Goal: Task Accomplishment & Management: Manage account settings

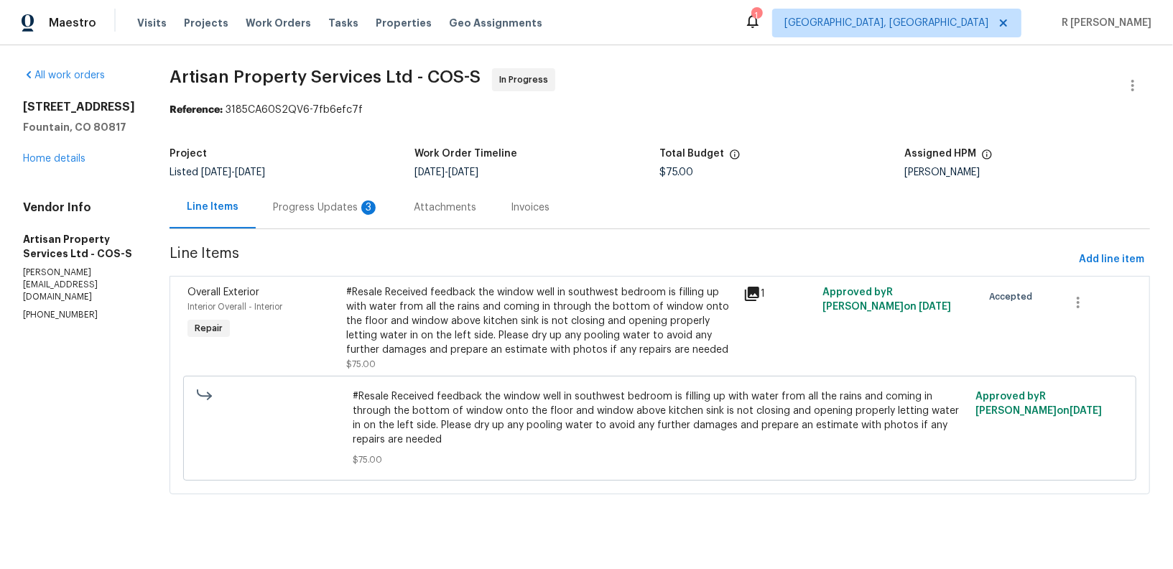
click at [299, 206] on div "Progress Updates 3" at bounding box center [326, 207] width 106 height 14
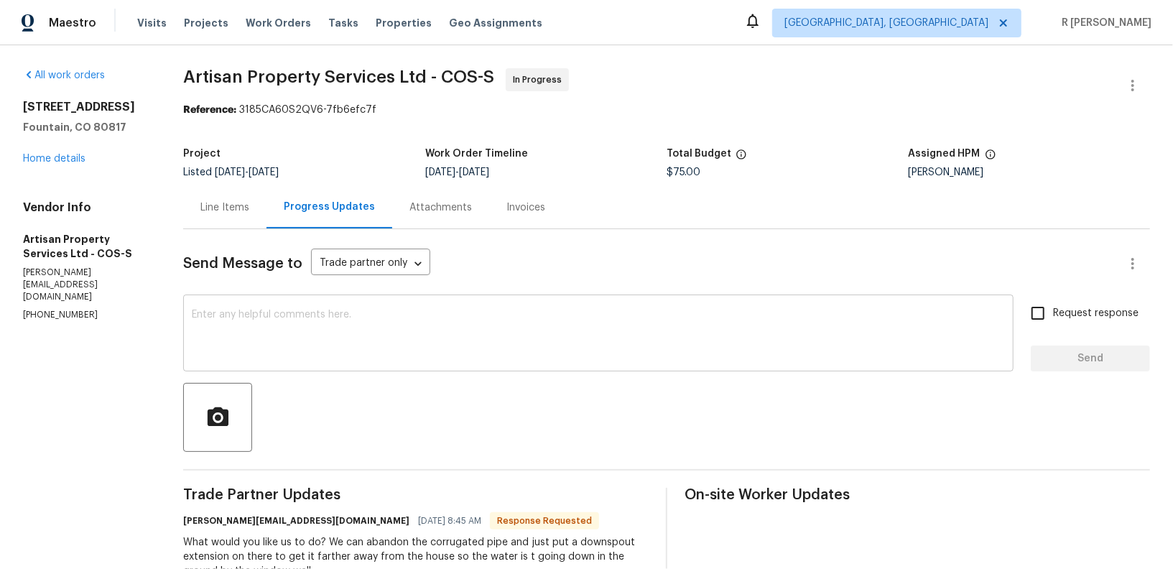
click at [391, 323] on textarea at bounding box center [598, 335] width 813 height 50
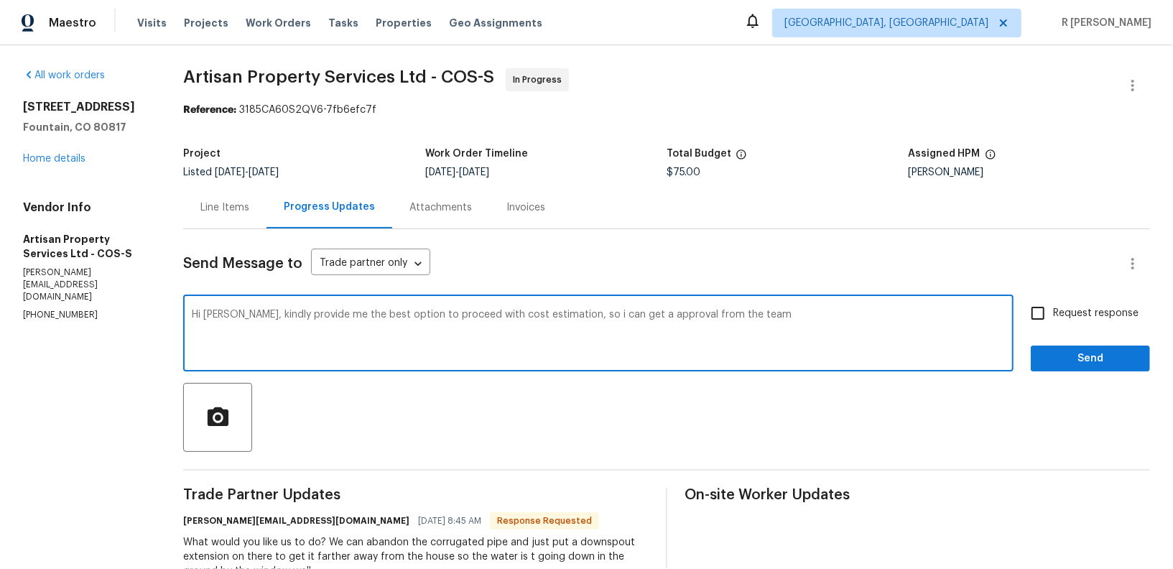
type textarea "Hi Brandon, kindly provide me the best option to proceed with cost estimation, …"
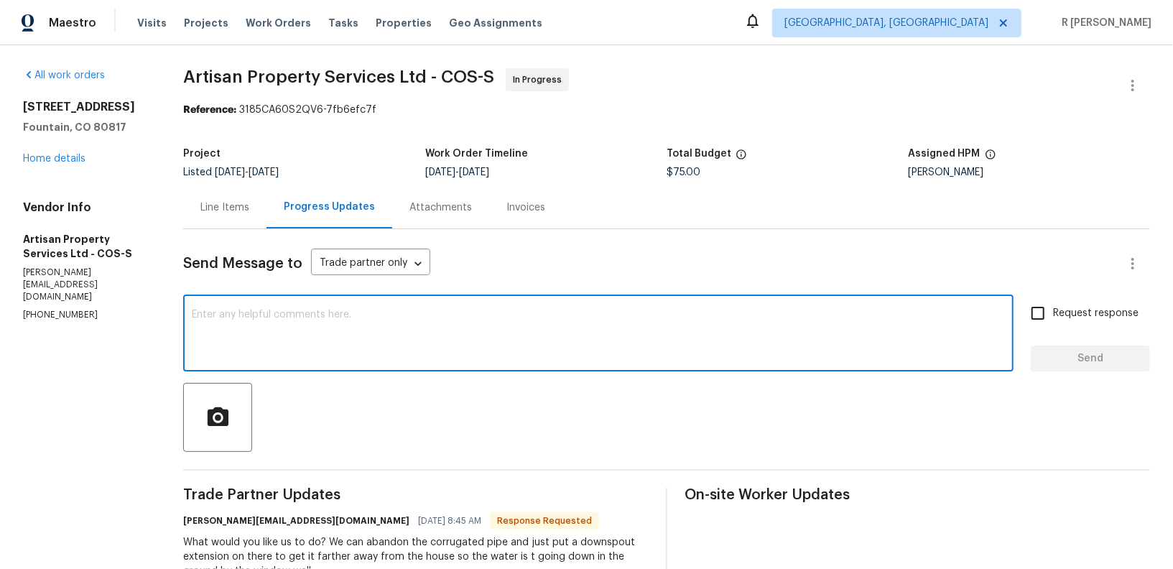
click at [446, 361] on div "x ​" at bounding box center [598, 334] width 831 height 73
paste textarea "Hi Brandon, kindly share the best option to proceed with cost estimation, so I …"
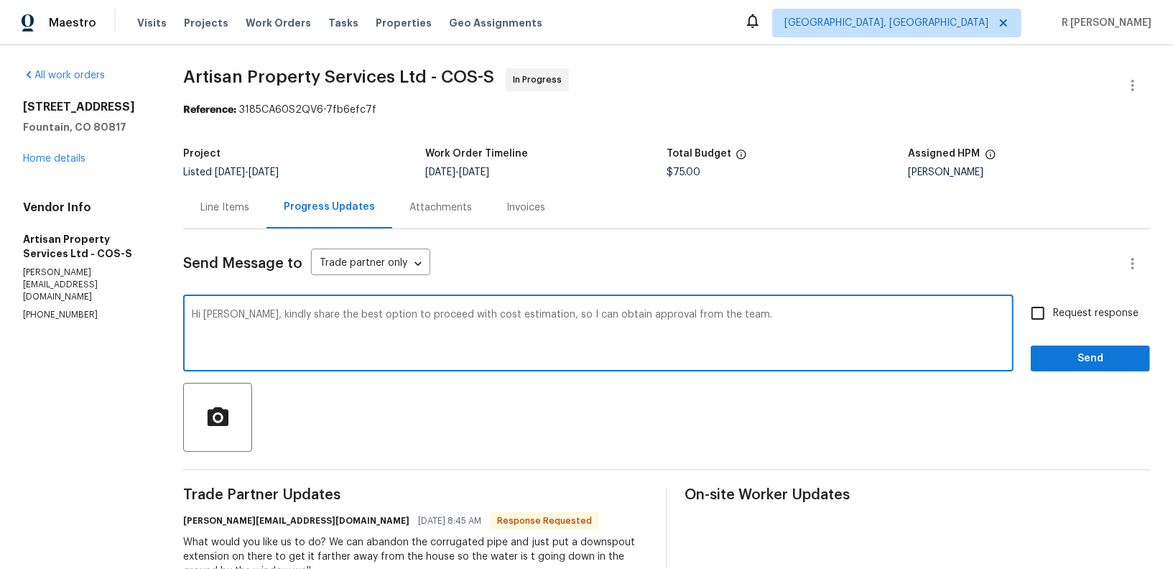
type textarea "Hi Brandon, kindly share the best option to proceed with cost estimation, so I …"
click at [1086, 322] on label "Request response" at bounding box center [1081, 313] width 116 height 30
click at [1053, 322] on input "Request response" at bounding box center [1038, 313] width 30 height 30
checkbox input "true"
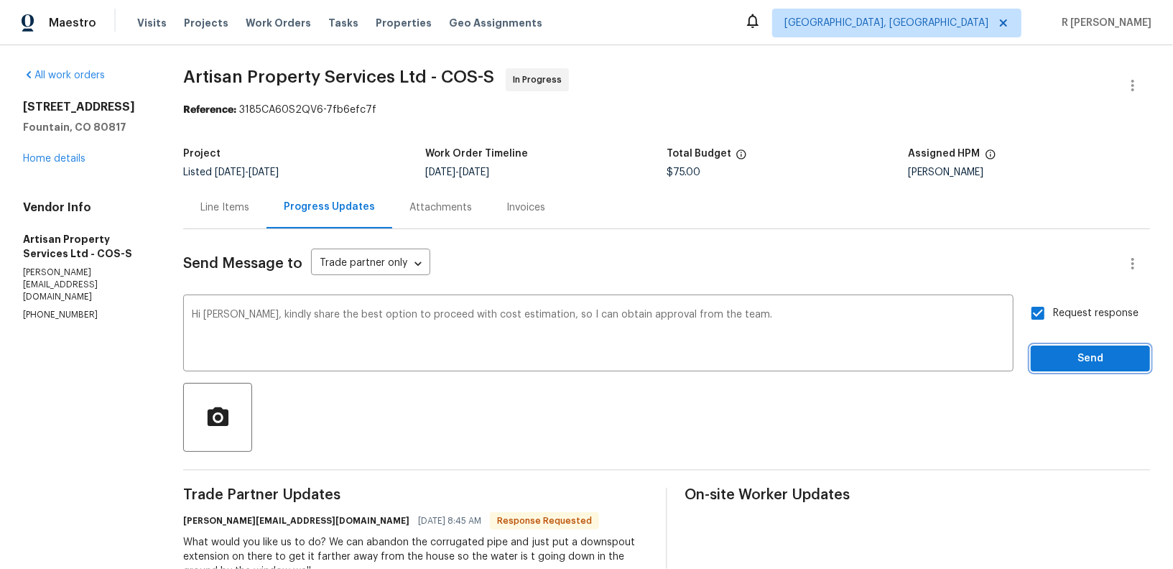
click at [1083, 348] on button "Send" at bounding box center [1090, 359] width 119 height 27
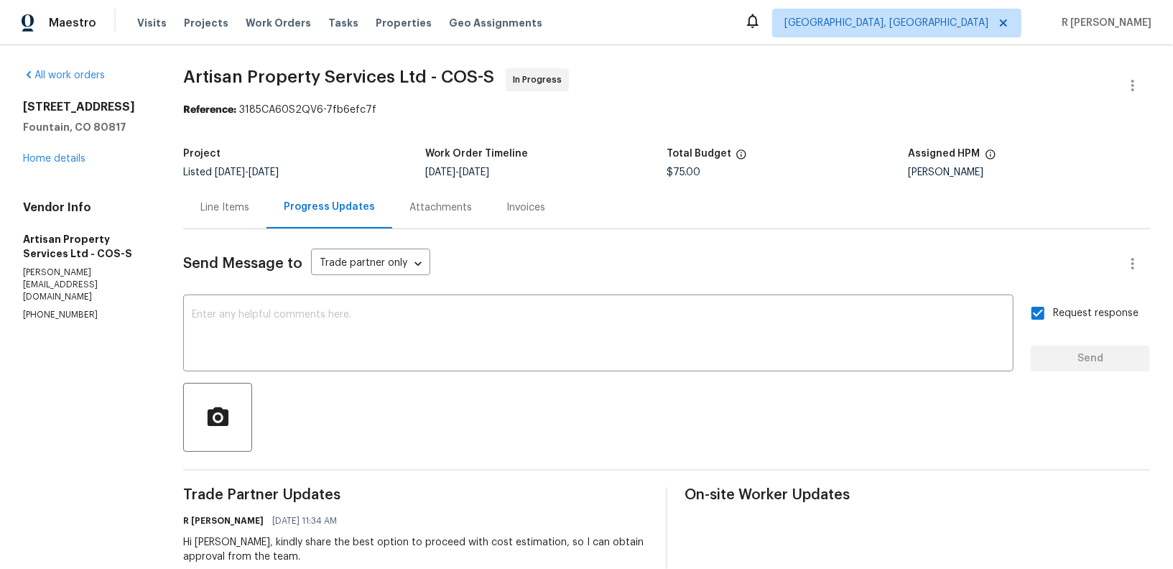
scroll to position [128, 0]
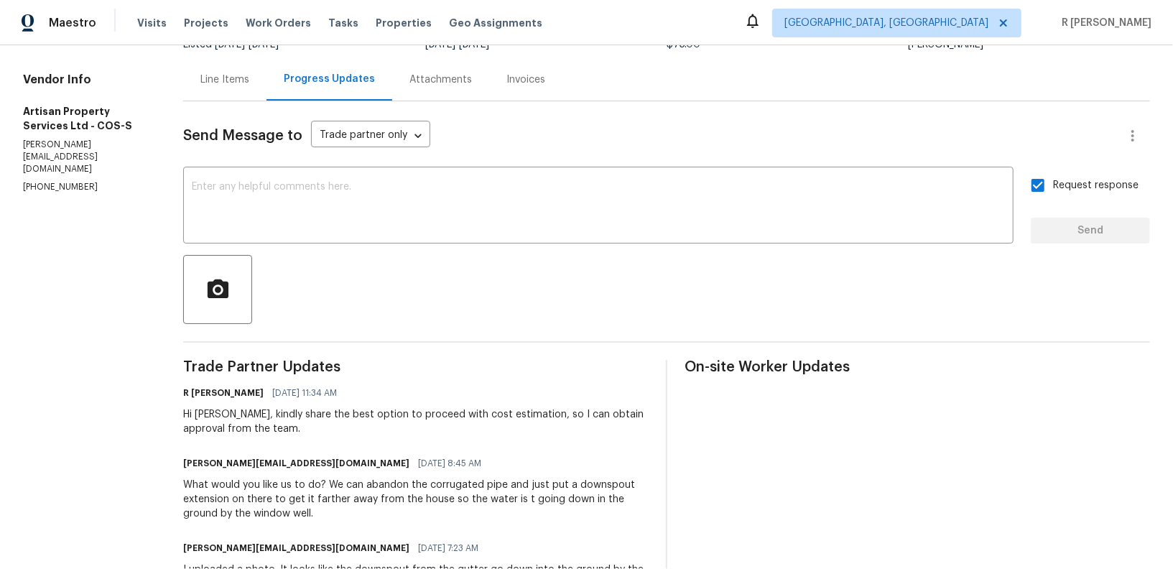
click at [381, 495] on div "What would you like us to do? We can abandon the corrugated pipe and just put a…" at bounding box center [416, 499] width 466 height 43
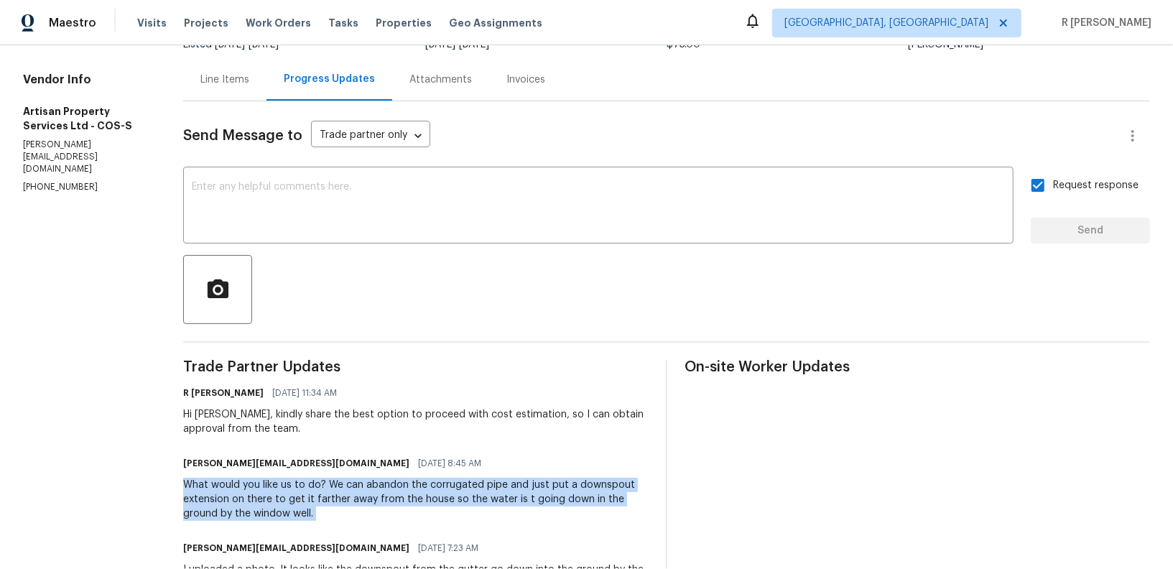
click at [381, 495] on div "What would you like us to do? We can abandon the corrugated pipe and just put a…" at bounding box center [416, 499] width 466 height 43
copy div "What would you like us to do? We can abandon the corrugated pipe and just put a…"
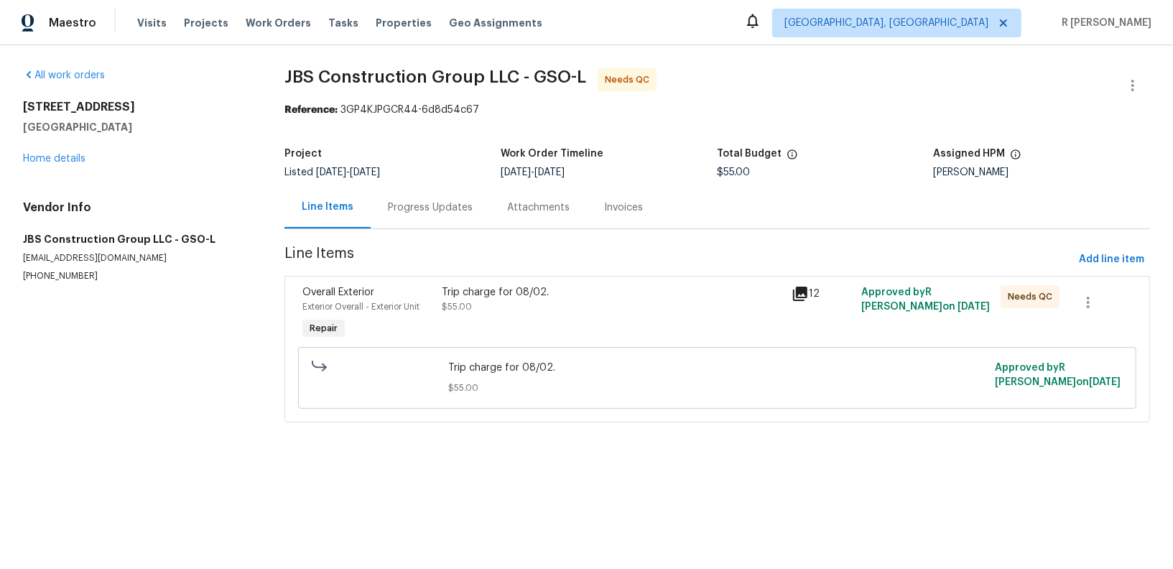
click at [422, 211] on div "Progress Updates" at bounding box center [430, 207] width 85 height 14
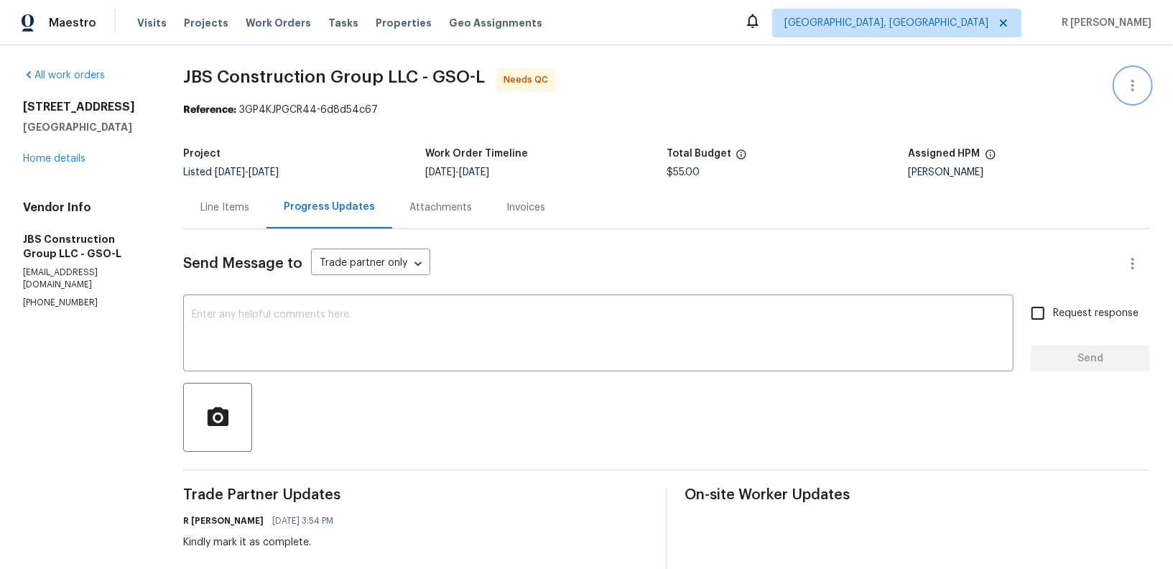
click at [1129, 98] on button "button" at bounding box center [1133, 85] width 34 height 34
click at [1034, 91] on li "Edit" at bounding box center [1086, 85] width 155 height 24
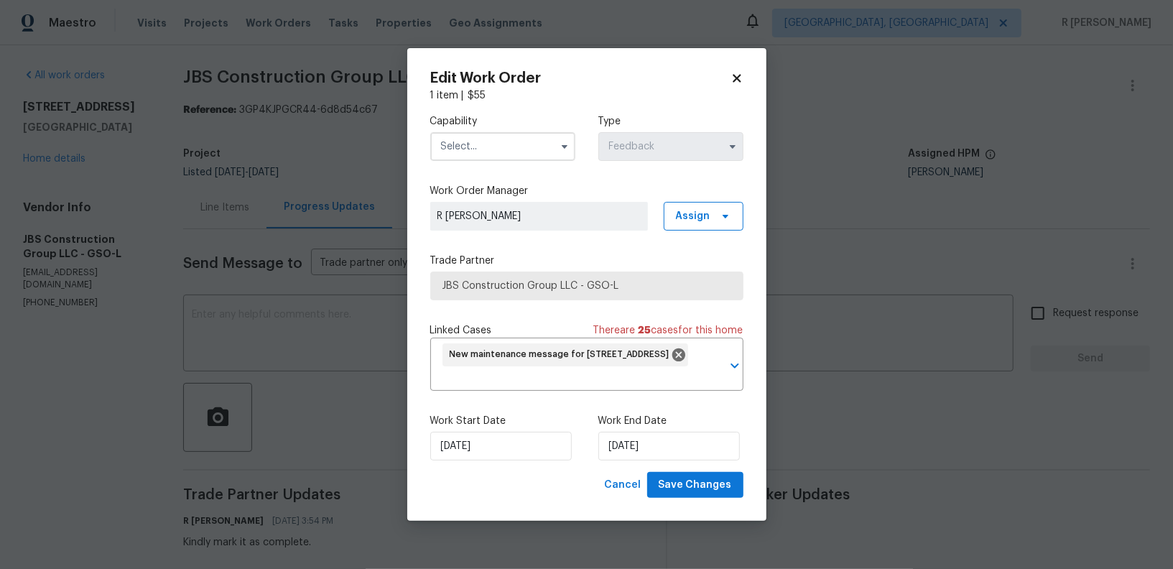
click at [525, 150] on input "text" at bounding box center [502, 146] width 145 height 29
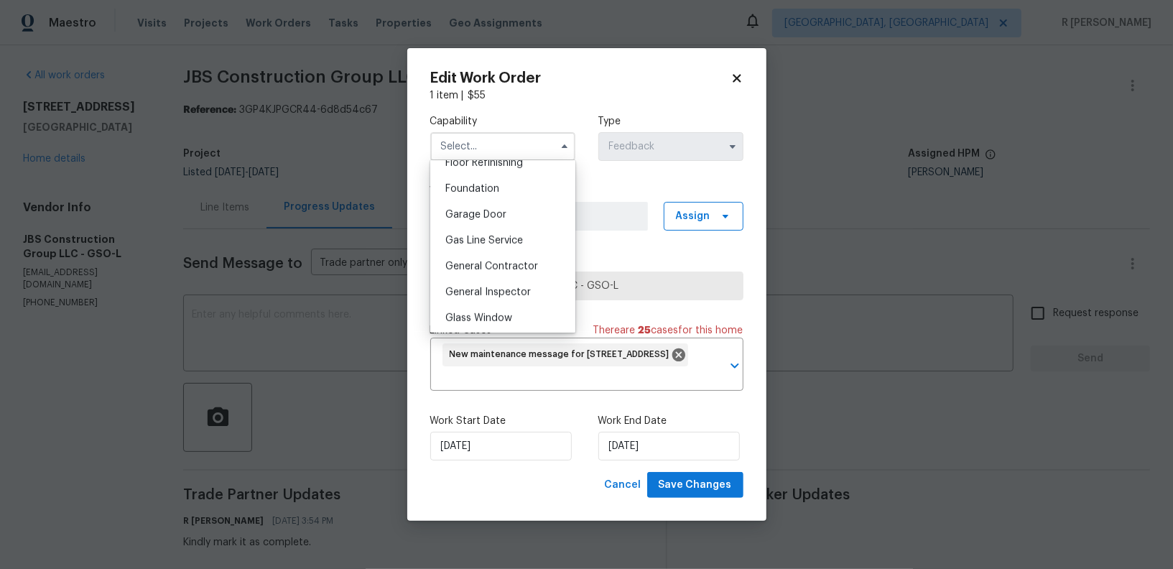
scroll to position [558, 0]
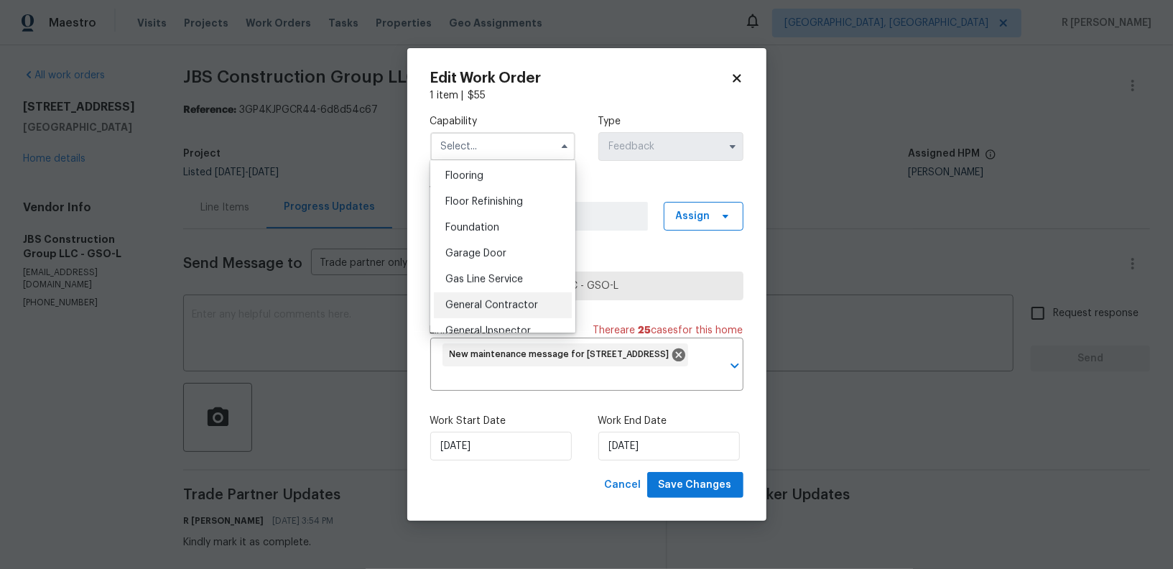
click at [490, 306] on span "General Contractor" at bounding box center [491, 305] width 93 height 10
type input "General Contractor"
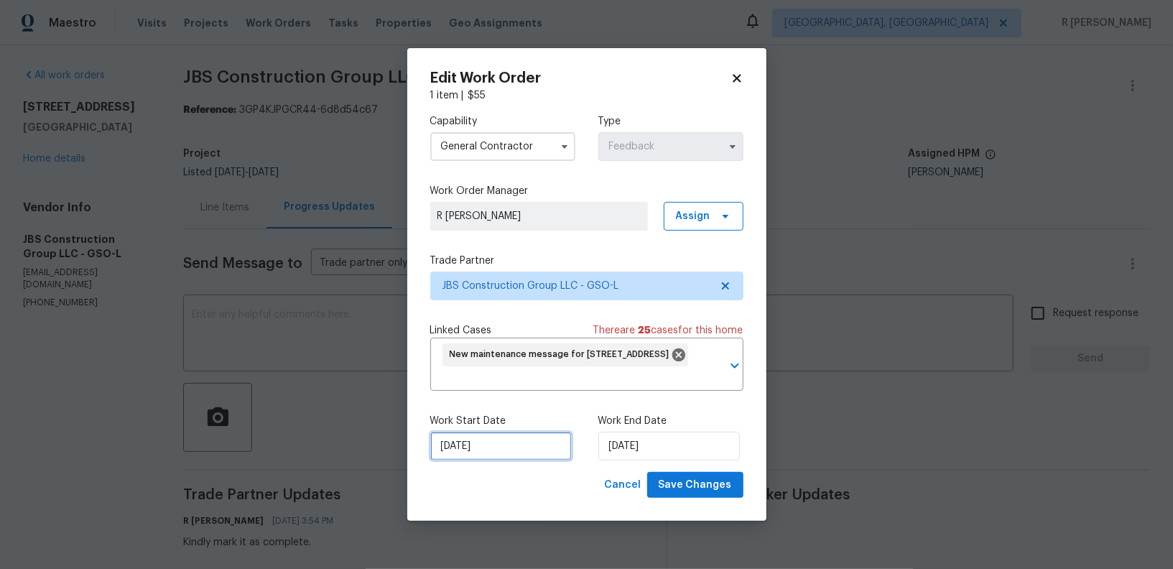
click at [472, 448] on input "[DATE]" at bounding box center [501, 446] width 142 height 29
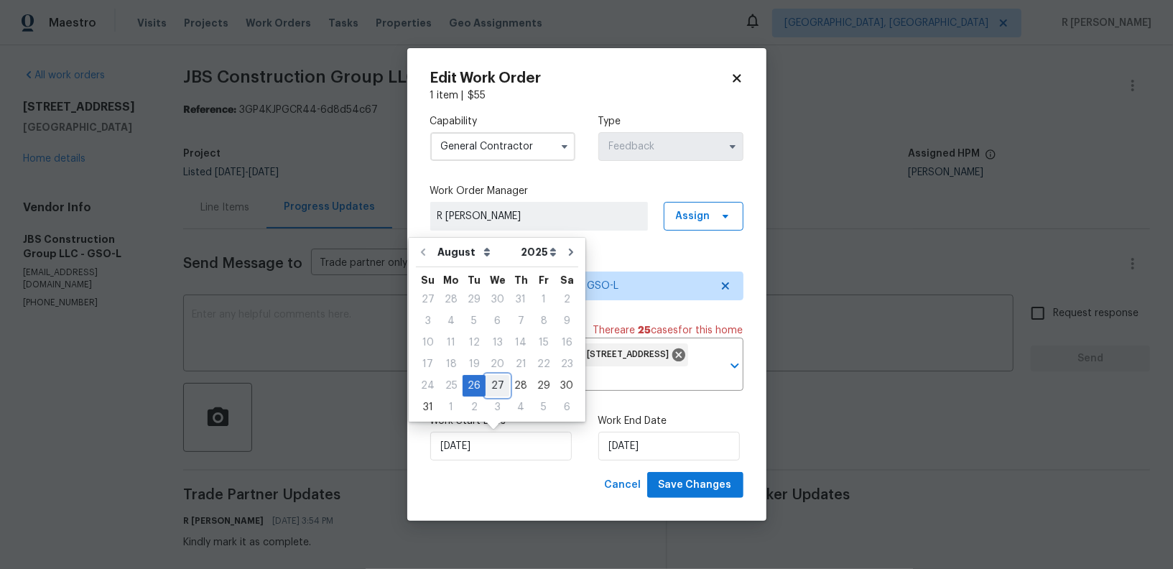
click at [486, 393] on div "27" at bounding box center [498, 386] width 24 height 20
type input "[DATE]"
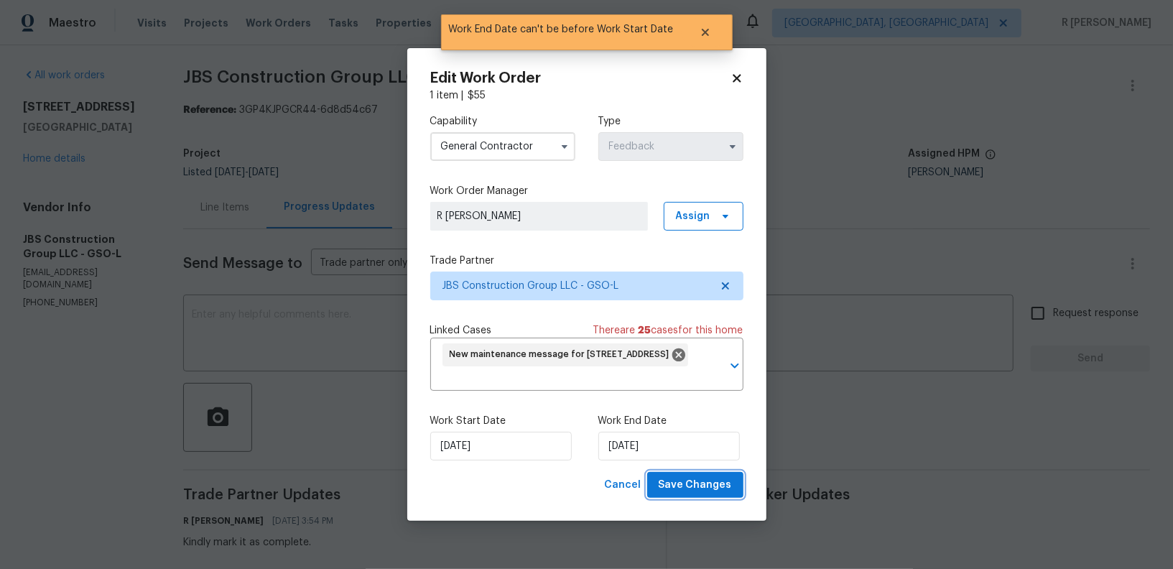
click at [720, 491] on span "Save Changes" at bounding box center [695, 485] width 73 height 18
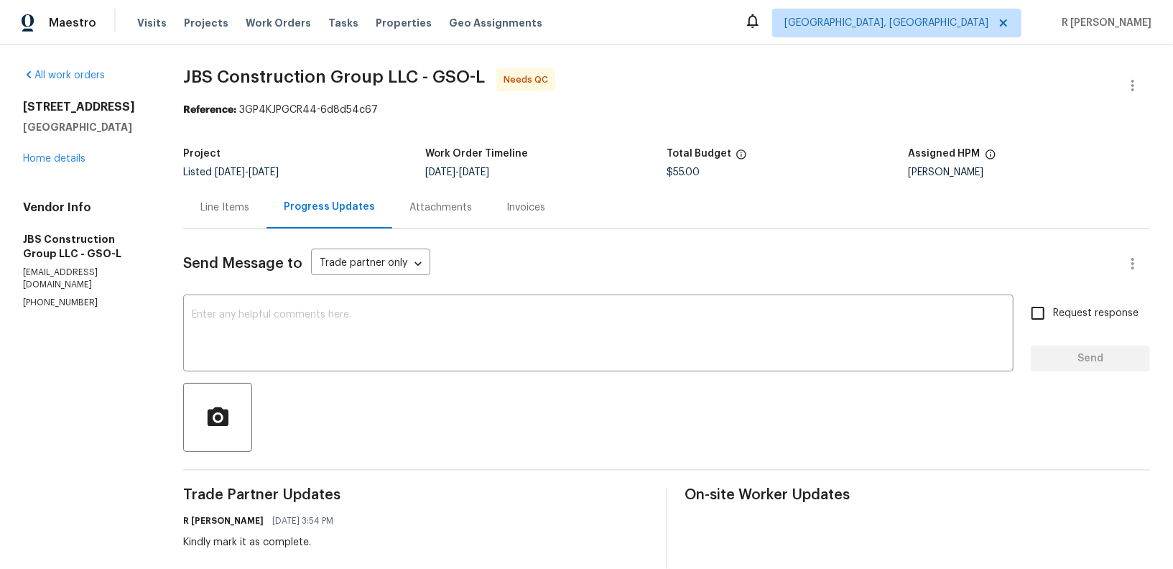
click at [267, 214] on div "Line Items" at bounding box center [224, 207] width 83 height 42
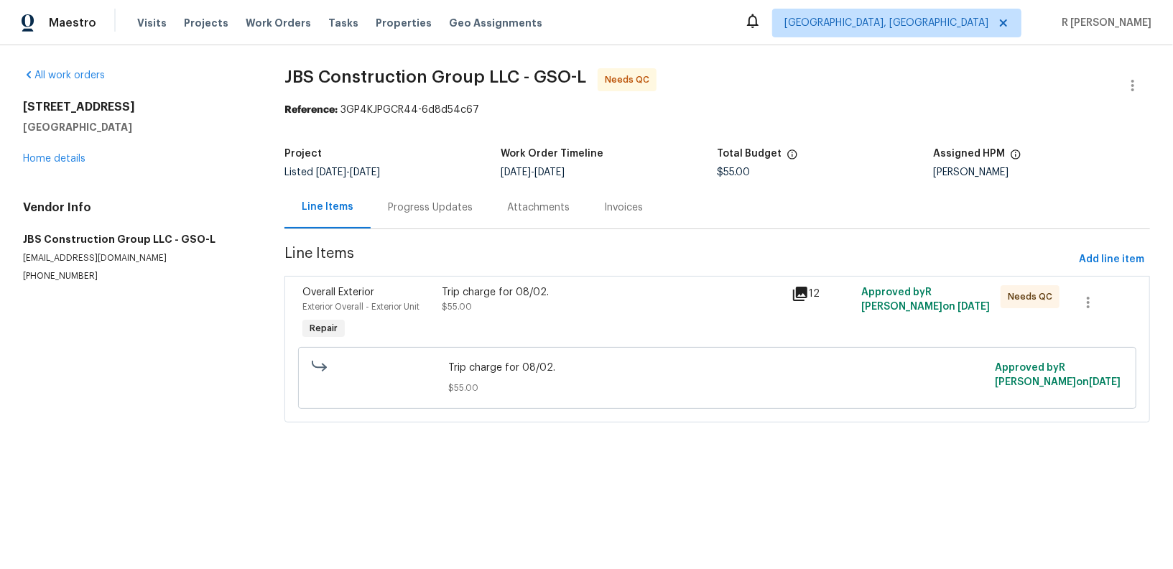
click at [552, 307] on div "Trip charge for 08/02. $55.00" at bounding box center [613, 299] width 341 height 29
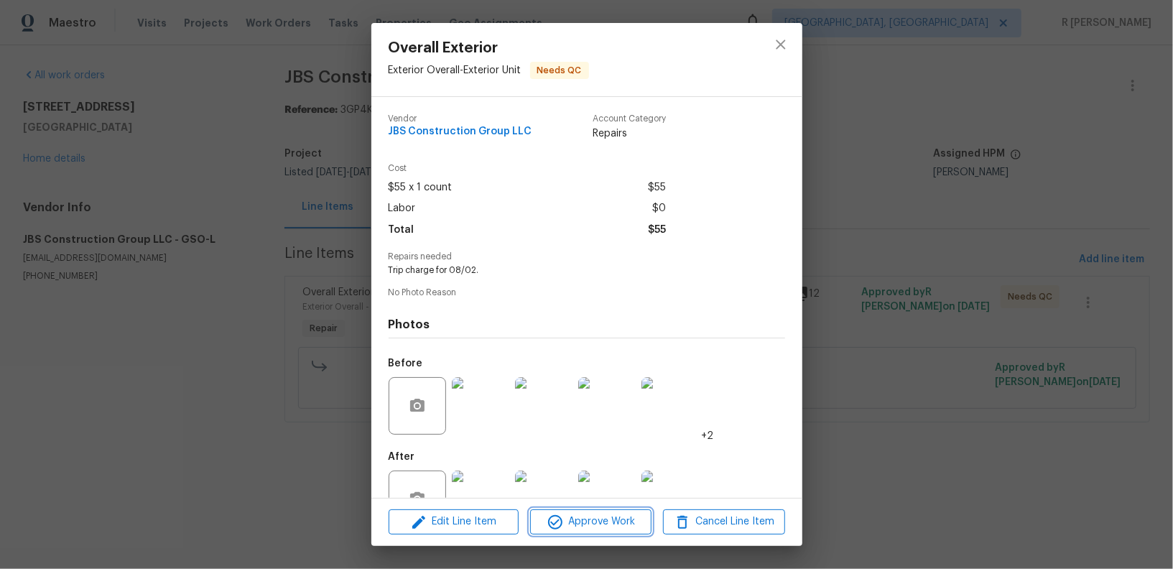
click at [594, 523] on span "Approve Work" at bounding box center [591, 522] width 113 height 18
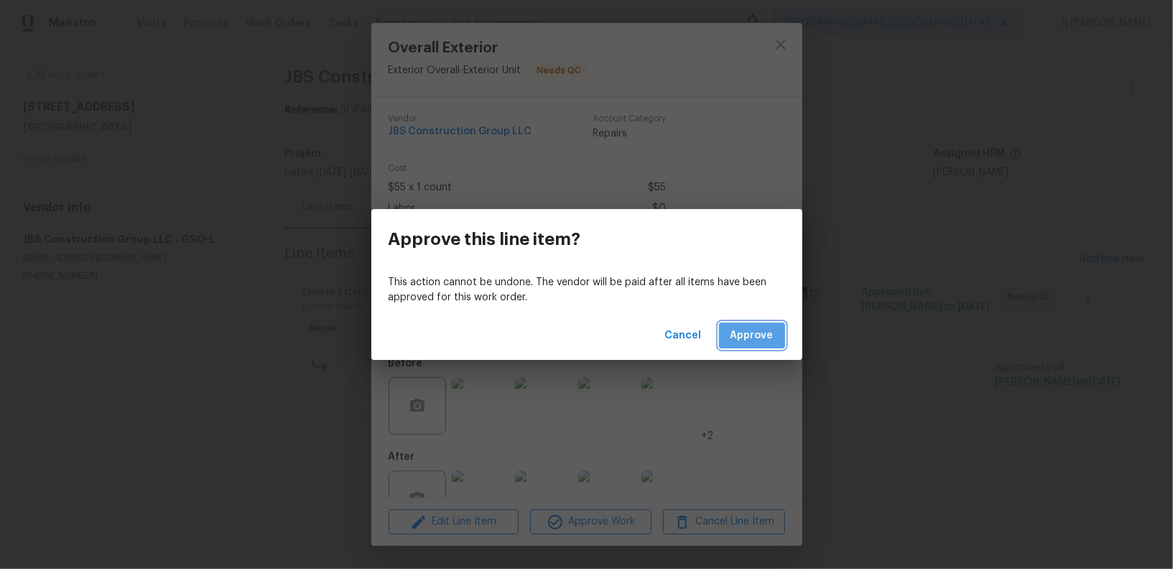
click at [764, 344] on span "Approve" at bounding box center [752, 336] width 43 height 18
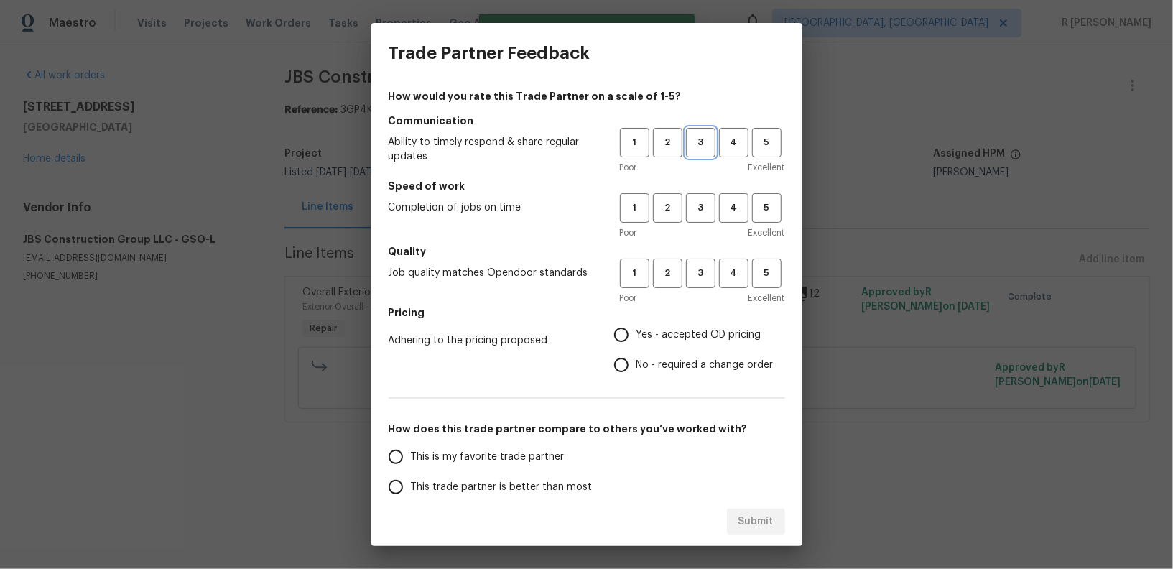
click at [695, 147] on span "3" at bounding box center [701, 142] width 27 height 17
click at [697, 203] on span "3" at bounding box center [701, 208] width 27 height 17
click at [688, 287] on button "3" at bounding box center [700, 273] width 29 height 29
click at [626, 366] on input "No - required a change order" at bounding box center [621, 365] width 30 height 30
radio input "true"
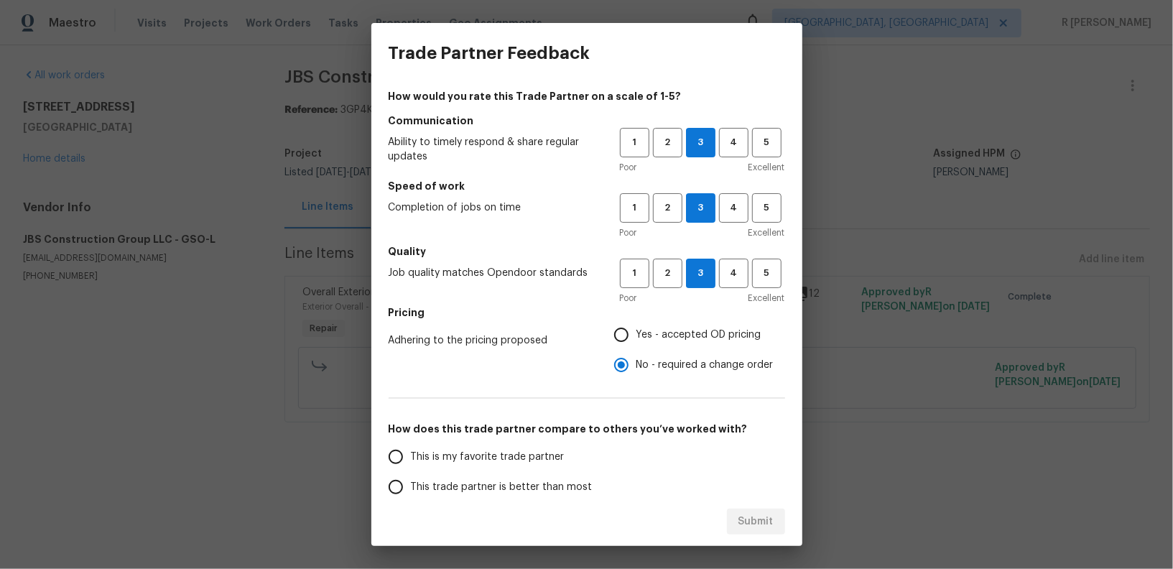
click at [639, 328] on span "Yes - accepted OD pricing" at bounding box center [699, 335] width 125 height 15
click at [637, 328] on input "Yes - accepted OD pricing" at bounding box center [621, 335] width 30 height 30
radio input "true"
click at [531, 481] on span "This trade partner is better than most" at bounding box center [502, 487] width 182 height 15
click at [411, 481] on input "This trade partner is better than most" at bounding box center [396, 487] width 30 height 30
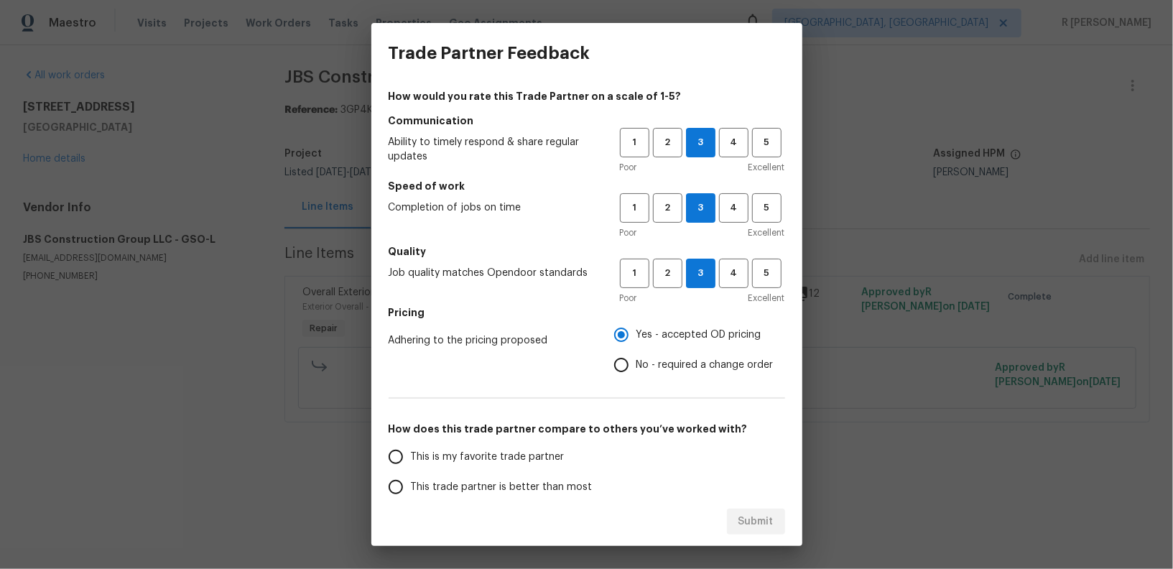
scroll to position [5, 0]
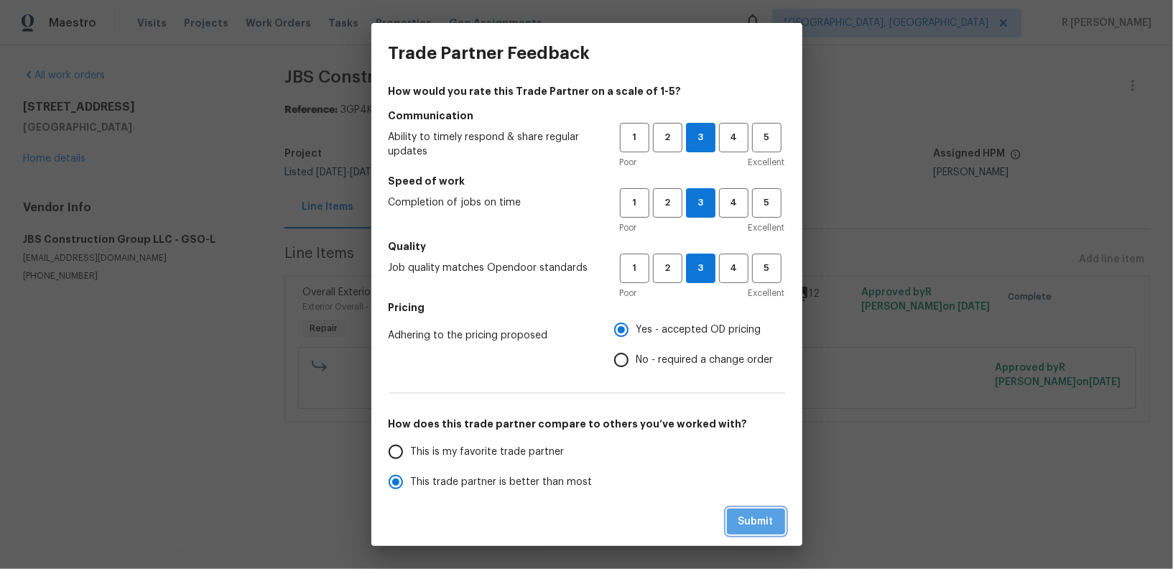
click at [768, 524] on span "Submit" at bounding box center [756, 522] width 35 height 18
radio input "true"
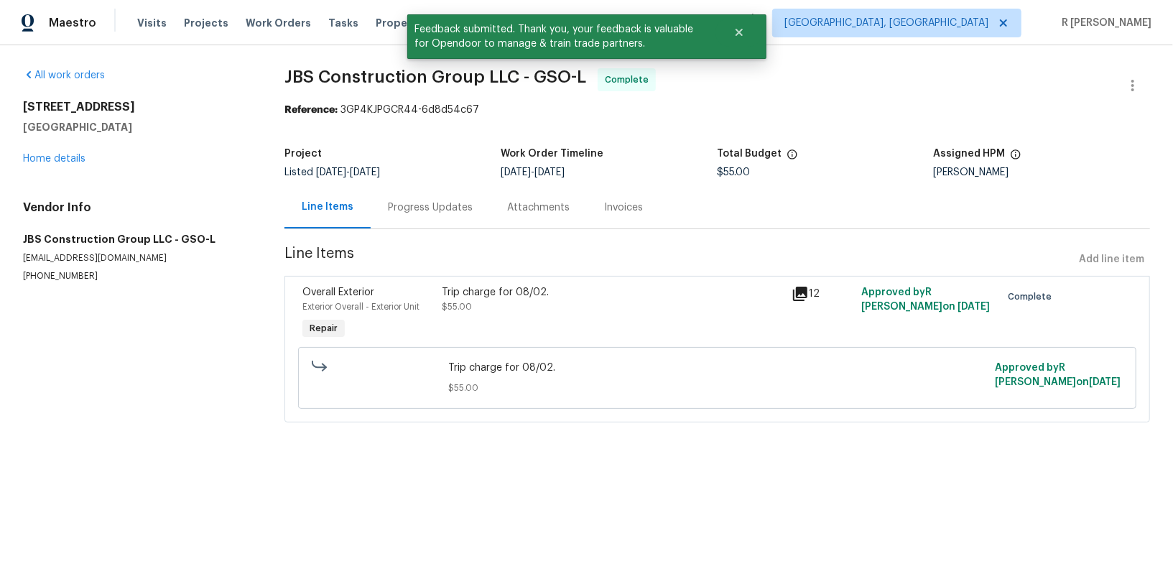
click at [443, 204] on div "Progress Updates" at bounding box center [430, 207] width 85 height 14
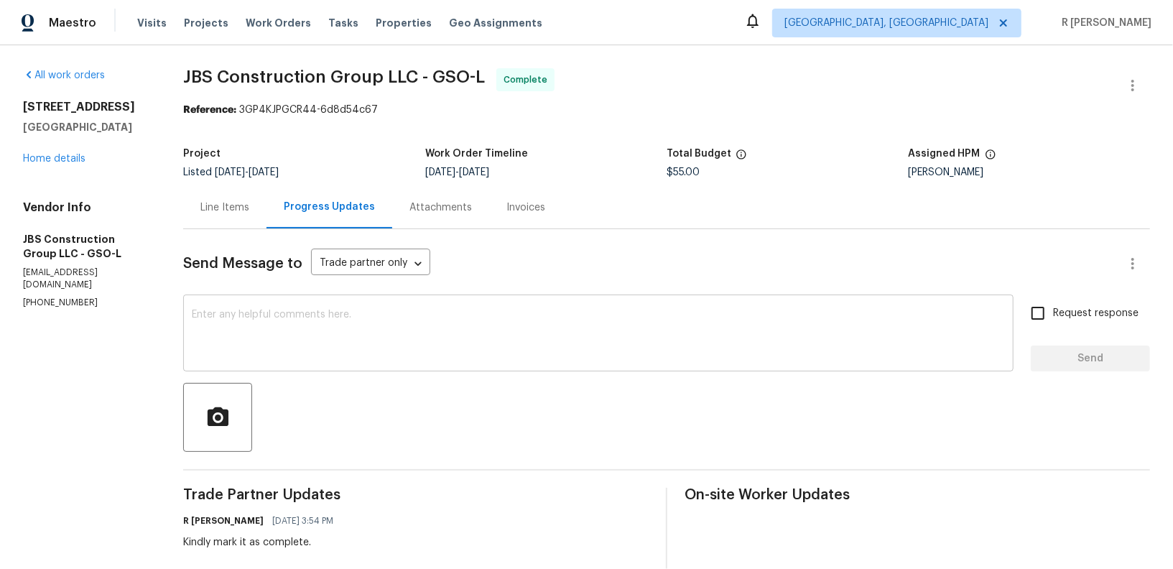
click at [468, 359] on textarea at bounding box center [598, 335] width 813 height 50
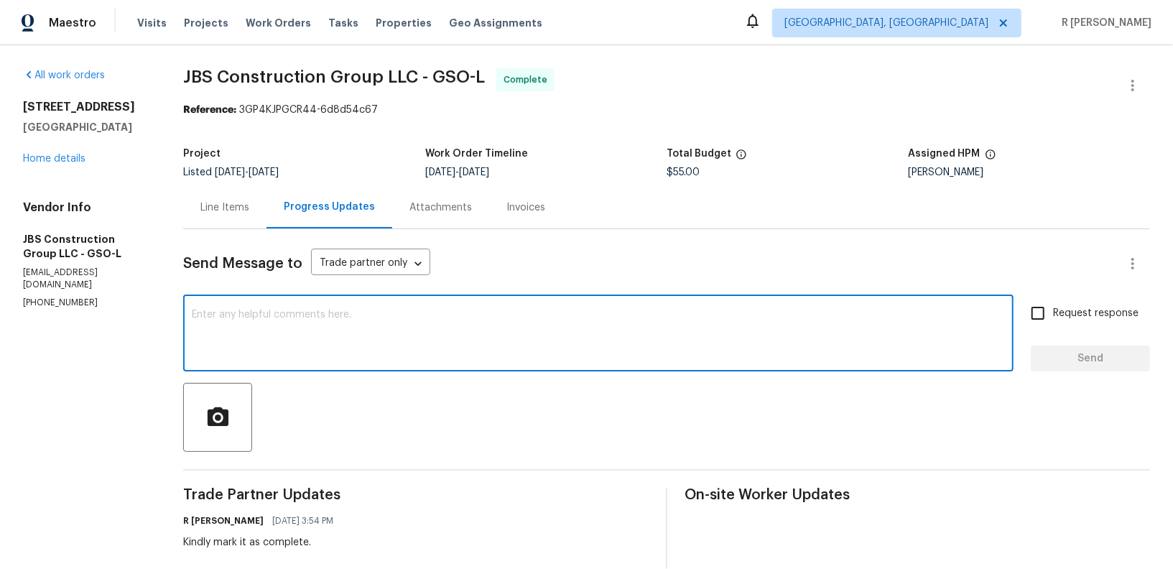
paste textarea "Hi Team, the work order has been approved. Kindly upload the detailed invoice. …"
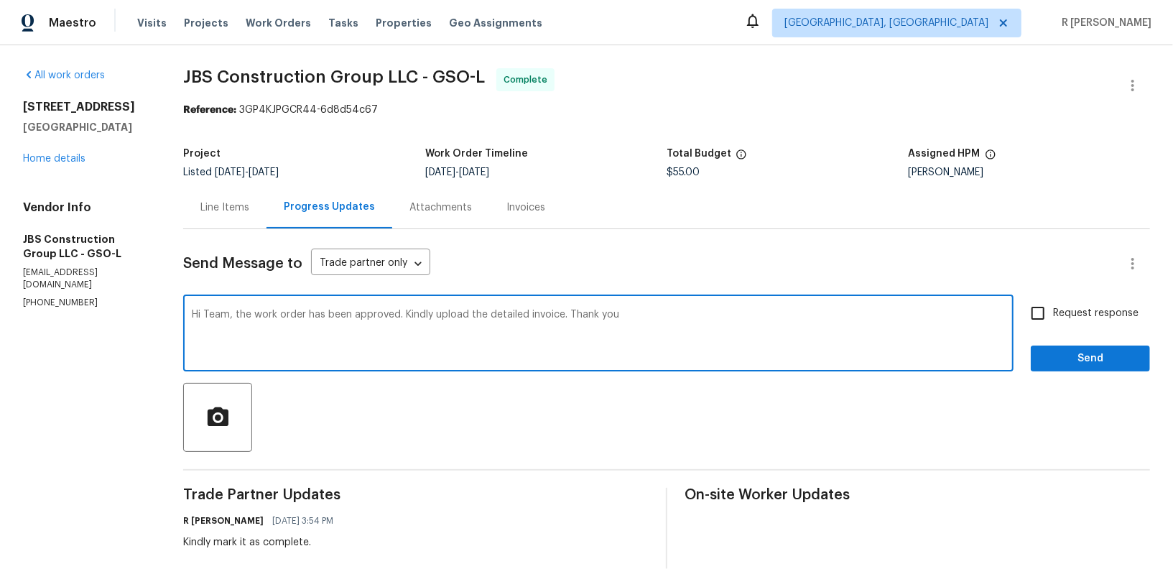
type textarea "Hi Team, the work order has been approved. Kindly upload the detailed invoice. …"
click at [1077, 357] on span "Send" at bounding box center [1090, 359] width 96 height 18
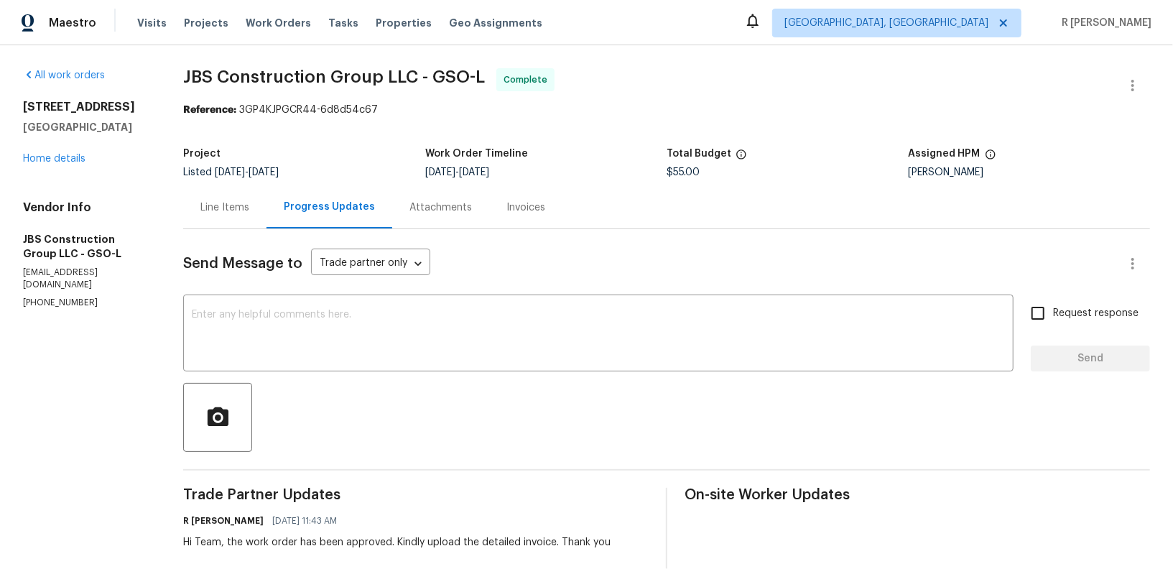
click at [249, 208] on div "Line Items" at bounding box center [224, 207] width 49 height 14
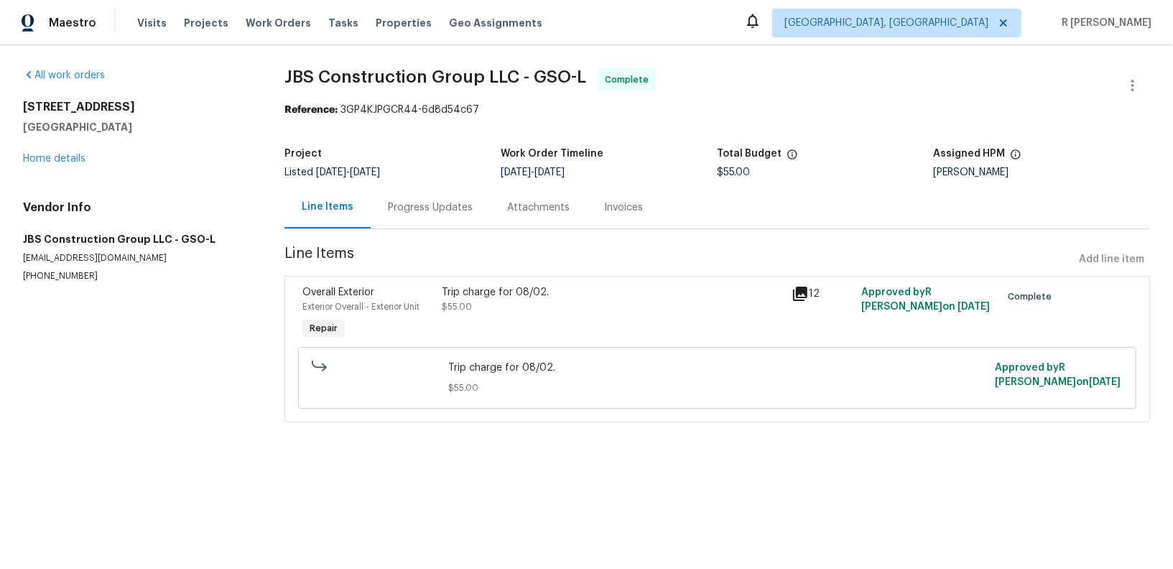
click at [504, 330] on div "Trip charge for 08/02. $55.00" at bounding box center [612, 314] width 349 height 66
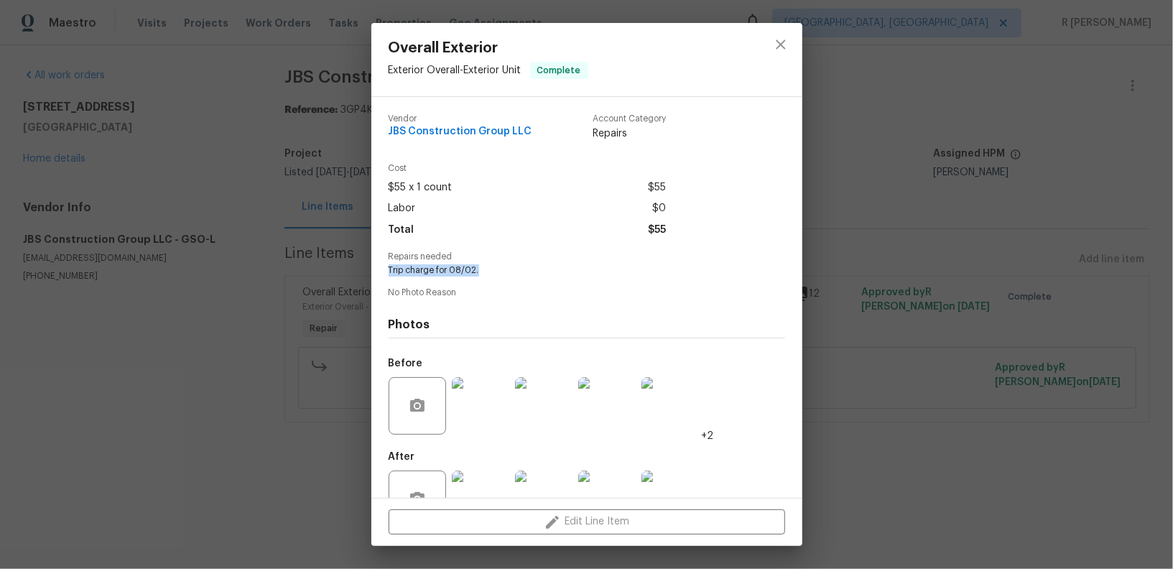
drag, startPoint x: 499, startPoint y: 274, endPoint x: 368, endPoint y: 269, distance: 130.9
click at [368, 269] on div "Overall Exterior Exterior Overall - Exterior Unit Complete Vendor JBS Construct…" at bounding box center [586, 284] width 1173 height 569
copy span "Trip charge for 08/02."
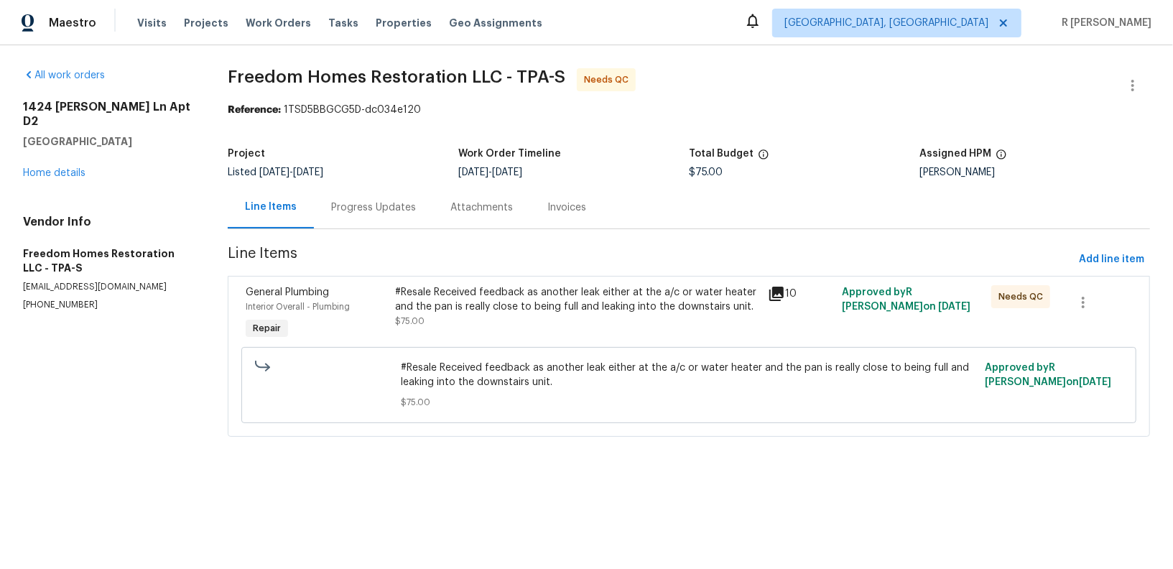
click at [353, 205] on div "Progress Updates" at bounding box center [373, 207] width 85 height 14
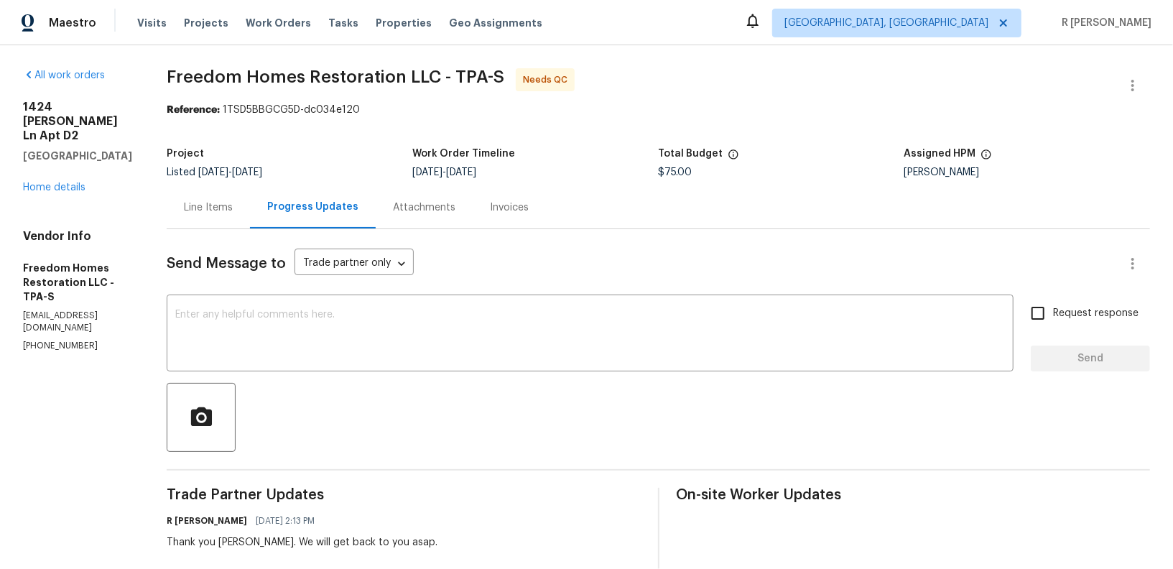
click at [205, 211] on div "Line Items" at bounding box center [208, 207] width 49 height 14
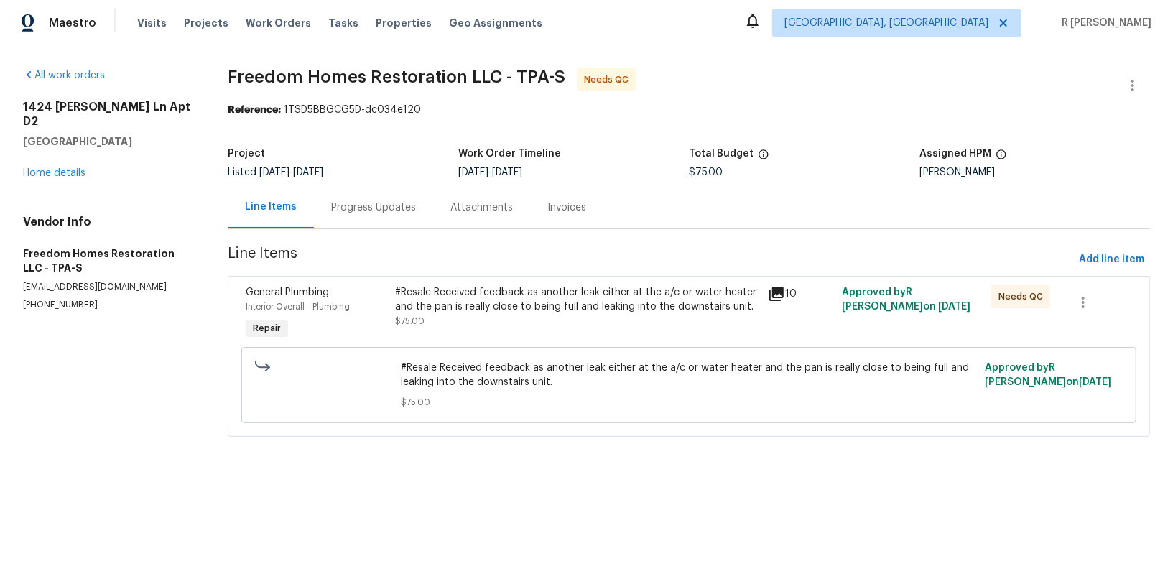
click at [472, 318] on div "#Resale Received feedback as another leak either at the a/c or water heater and…" at bounding box center [577, 306] width 364 height 43
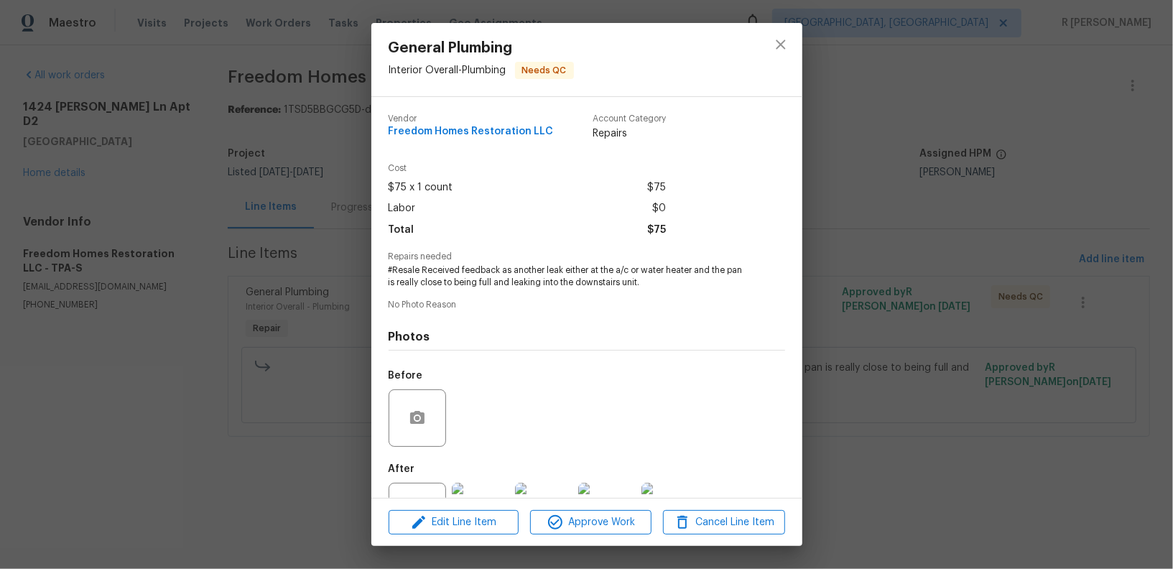
scroll to position [56, 0]
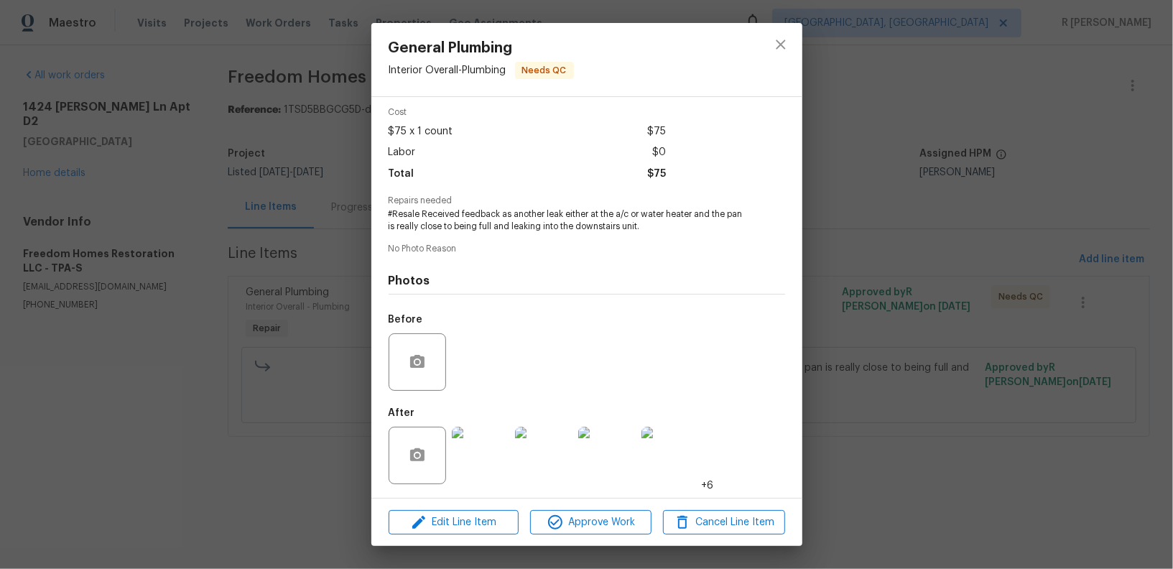
click at [473, 535] on div "Edit Line Item Approve Work Cancel Line Item" at bounding box center [586, 523] width 431 height 48
click at [471, 530] on span "Edit Line Item" at bounding box center [453, 523] width 121 height 18
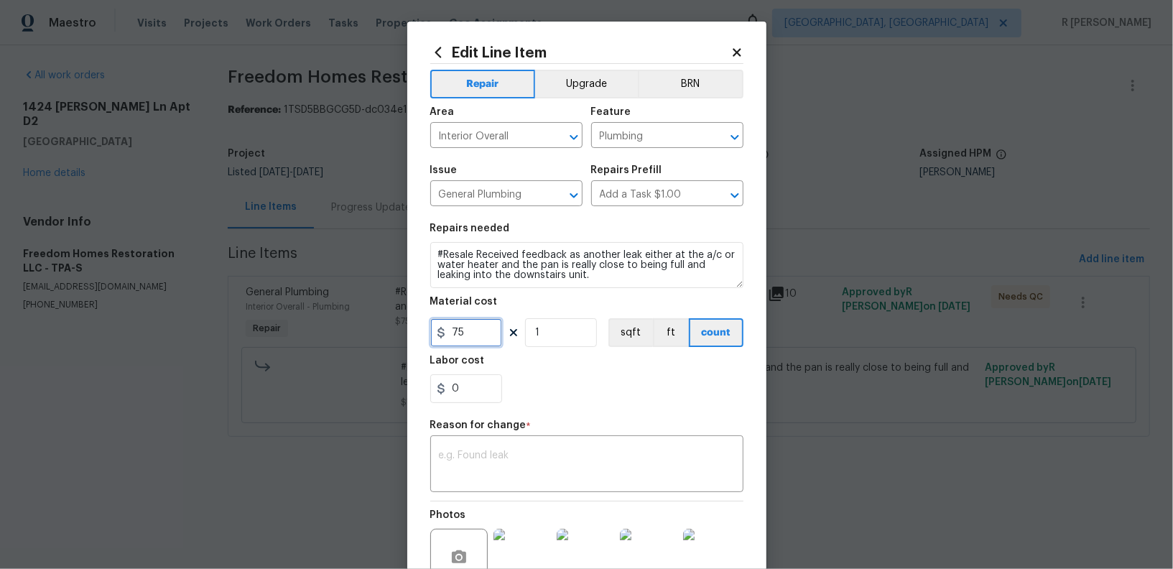
click at [473, 345] on input "75" at bounding box center [466, 332] width 72 height 29
type input "450"
click at [563, 484] on div "x ​" at bounding box center [586, 465] width 313 height 53
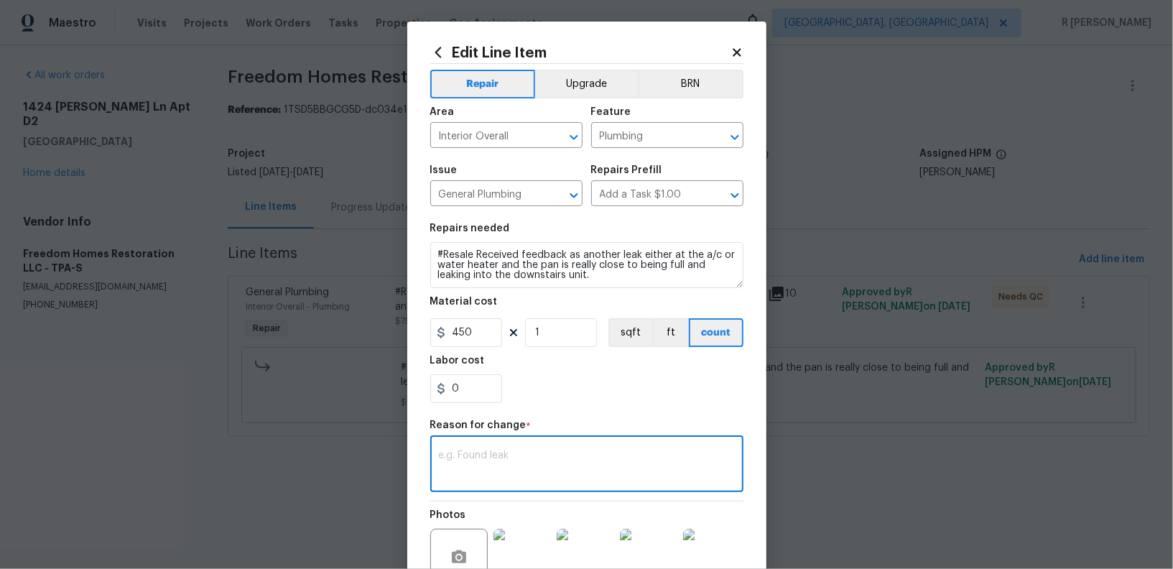
paste textarea "(YK) Updated cost per BR team approval."
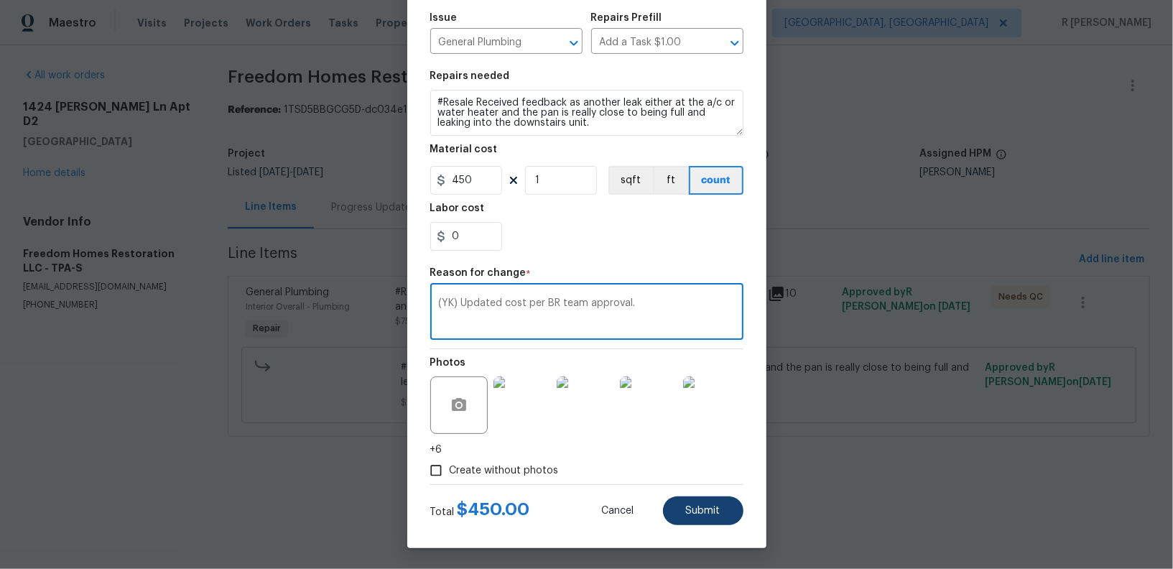
type textarea "(YK) Updated cost per BR team approval."
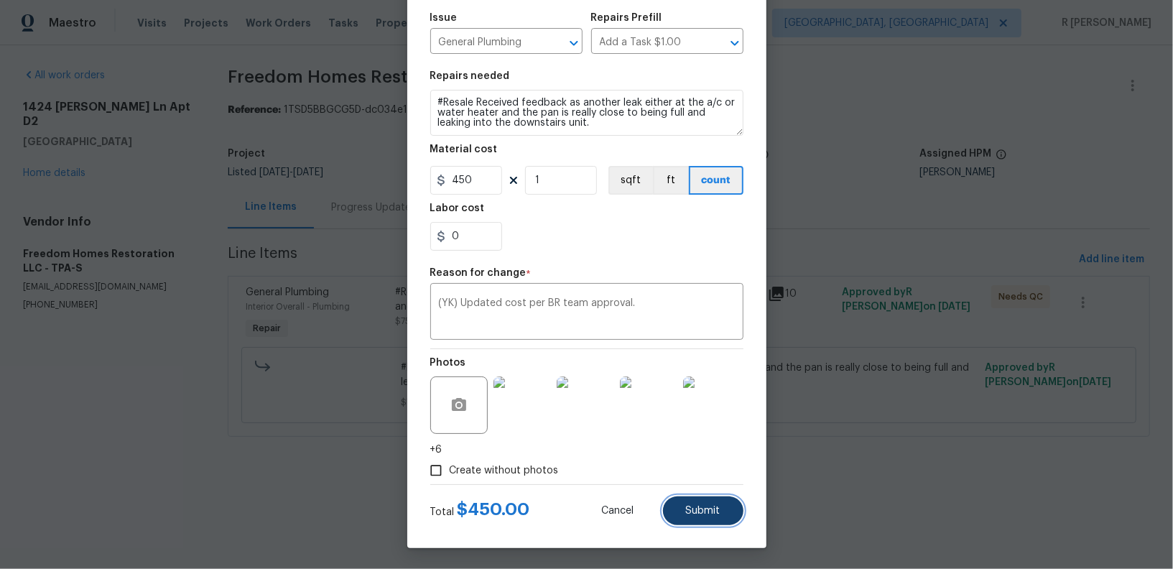
click at [700, 520] on button "Submit" at bounding box center [703, 510] width 80 height 29
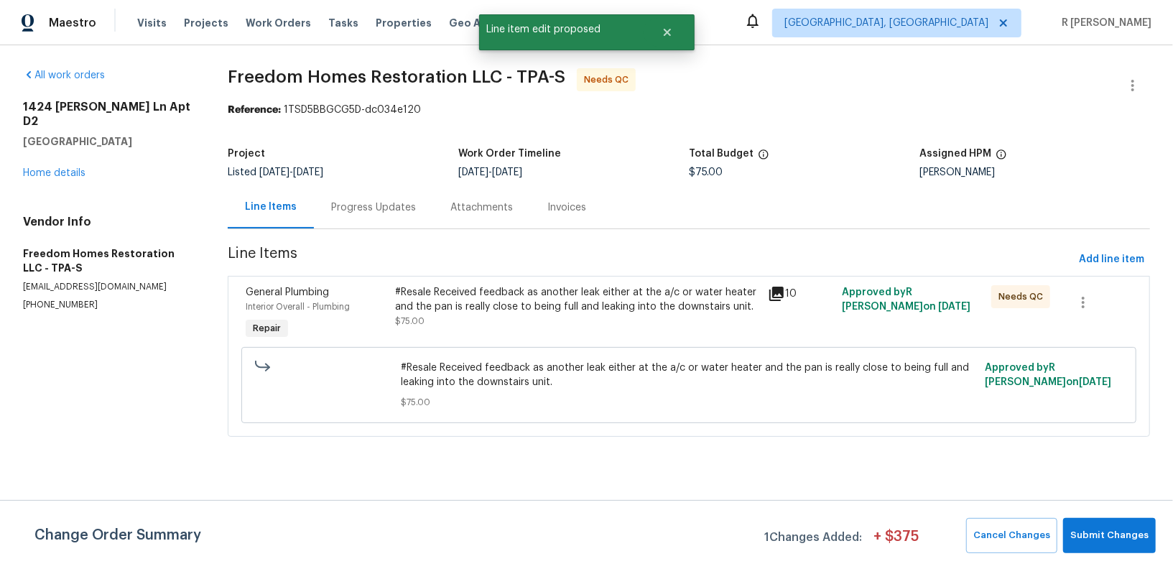
scroll to position [0, 0]
click at [1104, 543] on span "Submit Changes" at bounding box center [1109, 535] width 78 height 17
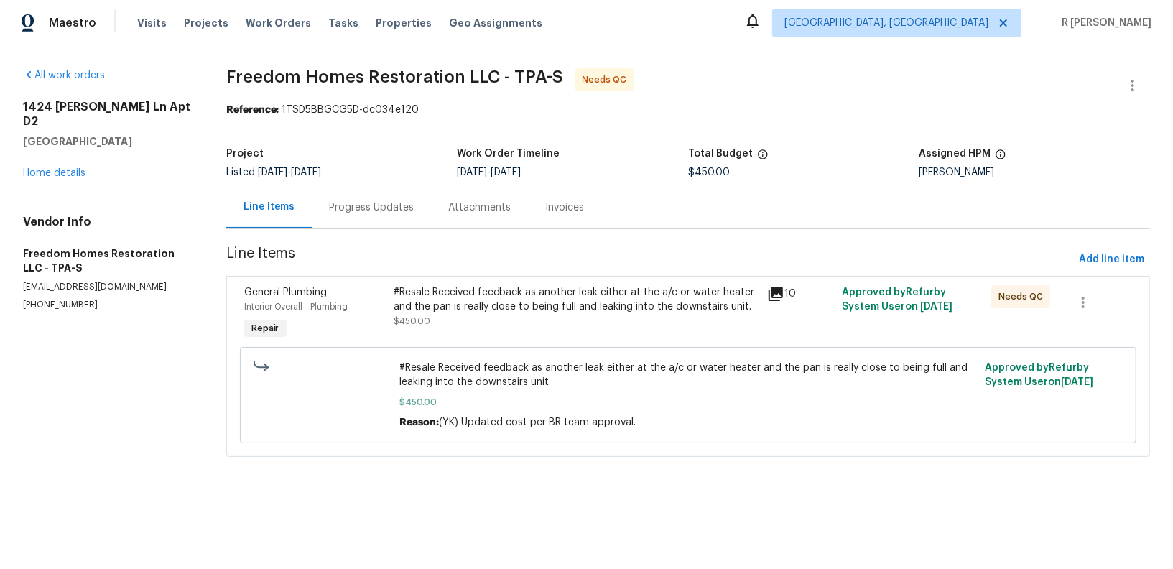
click at [469, 316] on div "#Resale Received feedback as another leak either at the a/c or water heater and…" at bounding box center [576, 306] width 365 height 43
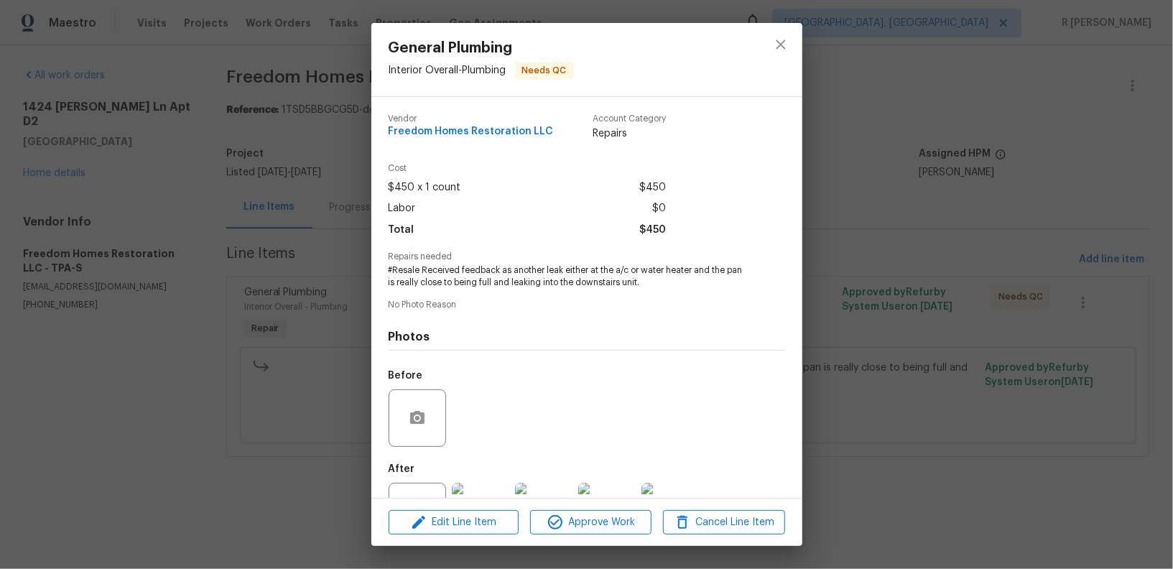
scroll to position [56, 0]
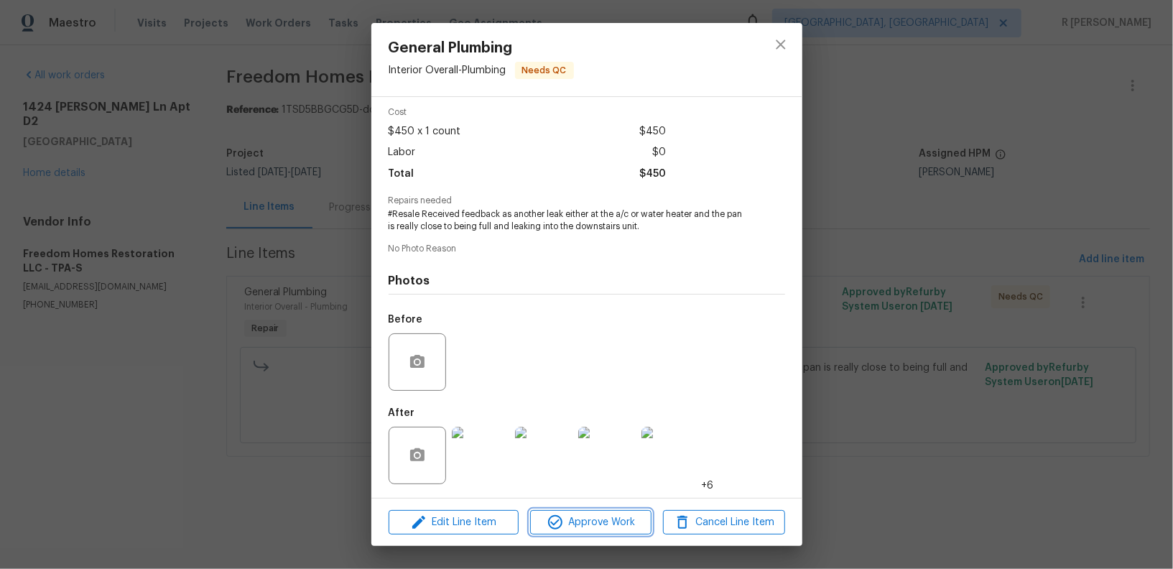
click at [599, 531] on span "Approve Work" at bounding box center [591, 523] width 113 height 18
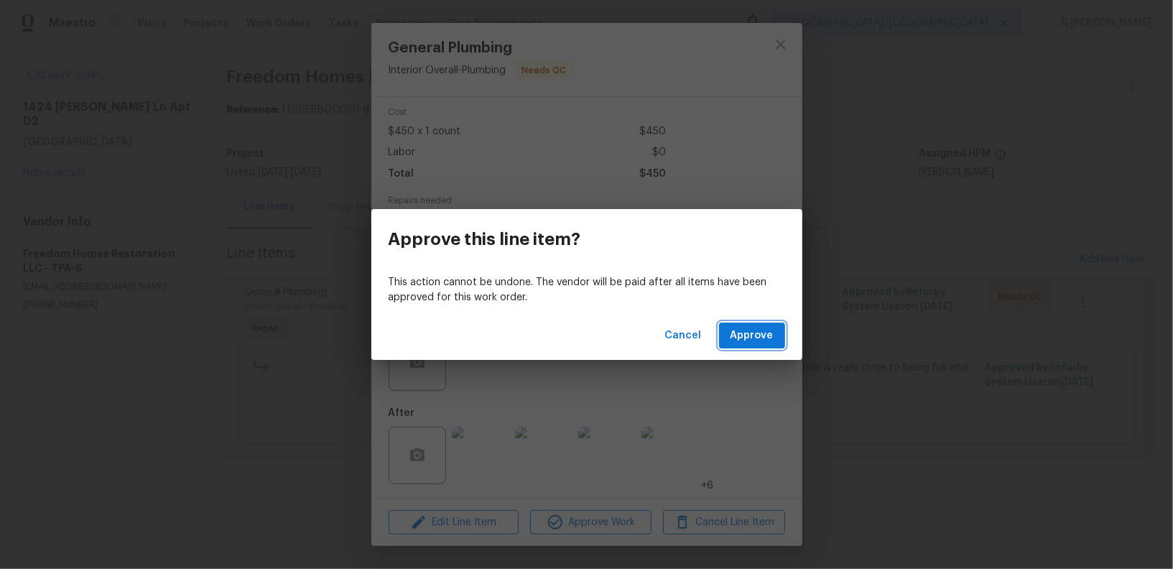
click at [751, 324] on button "Approve" at bounding box center [752, 336] width 66 height 27
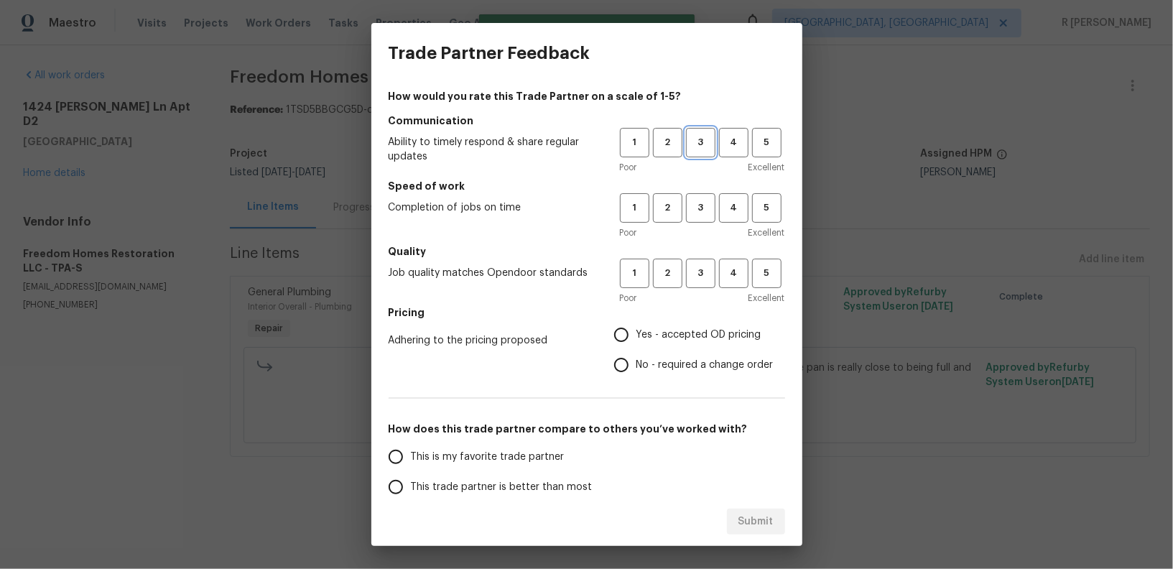
click at [691, 139] on span "3" at bounding box center [701, 142] width 27 height 17
click at [699, 208] on span "3" at bounding box center [701, 208] width 27 height 17
click at [700, 278] on span "3" at bounding box center [701, 273] width 27 height 17
click at [665, 358] on span "No - required a change order" at bounding box center [705, 365] width 137 height 15
click at [637, 358] on input "No - required a change order" at bounding box center [621, 365] width 30 height 30
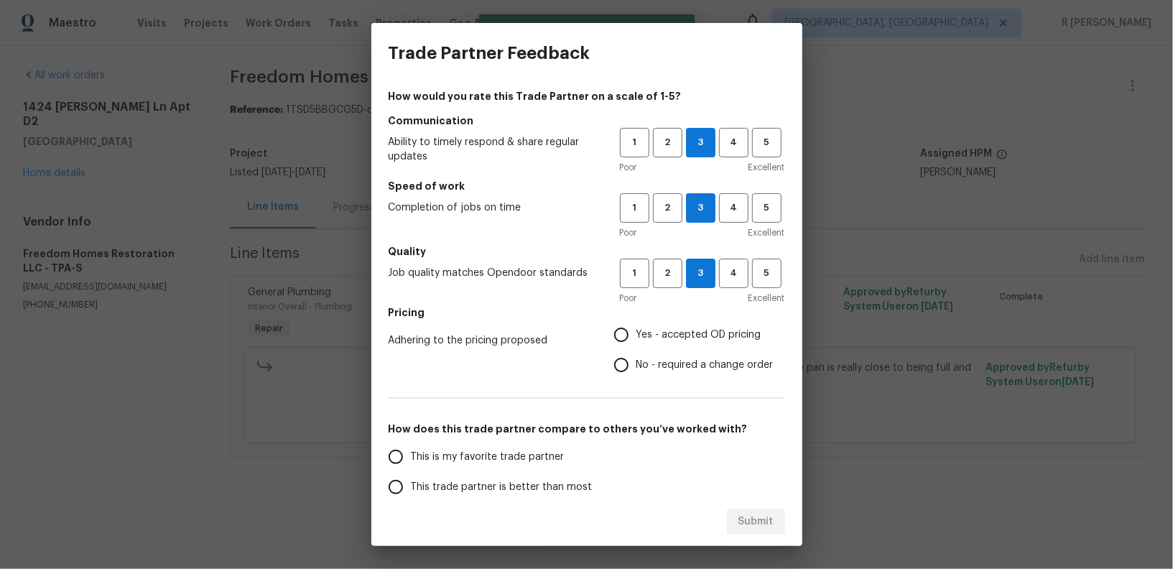
radio input "true"
click at [569, 487] on span "This trade partner is better than most" at bounding box center [502, 487] width 182 height 15
click at [411, 487] on input "This trade partner is better than most" at bounding box center [396, 487] width 30 height 30
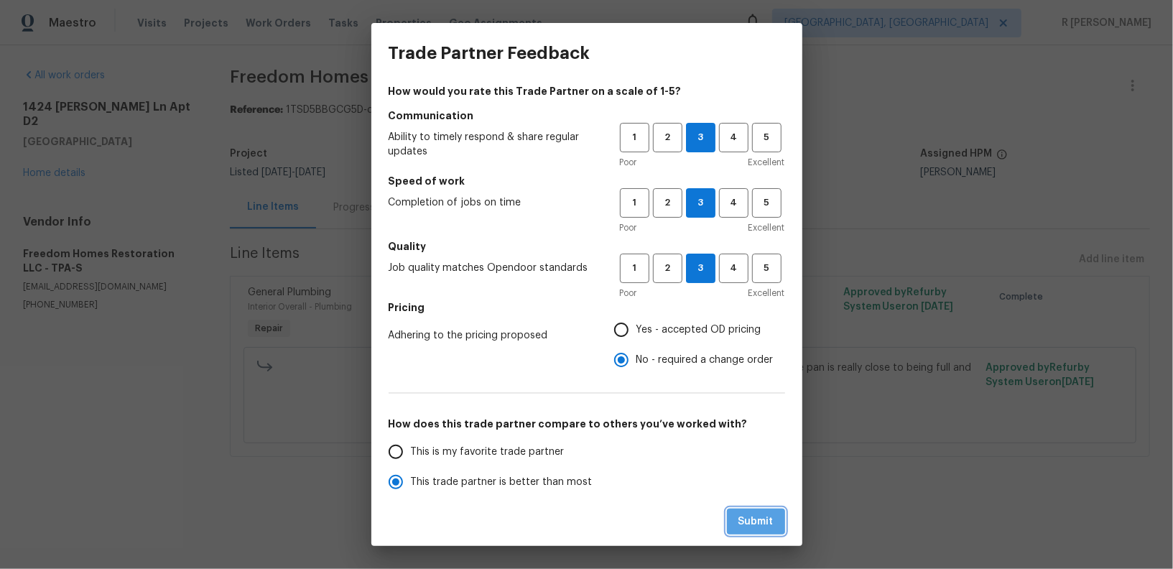
click at [749, 521] on span "Submit" at bounding box center [756, 522] width 35 height 18
radio input "true"
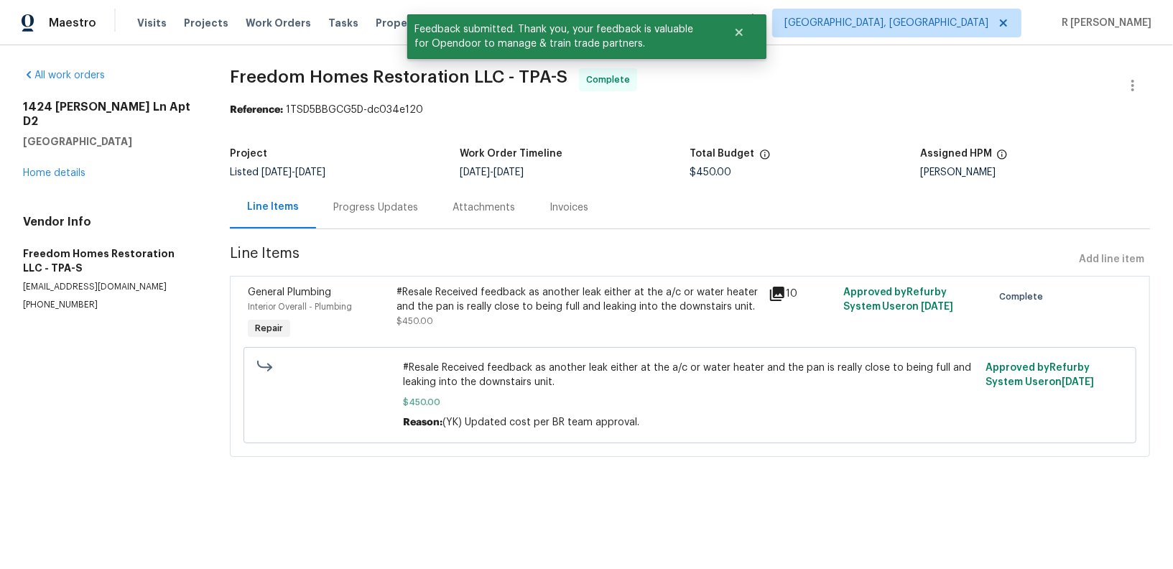
click at [376, 213] on div "Progress Updates" at bounding box center [375, 207] width 85 height 14
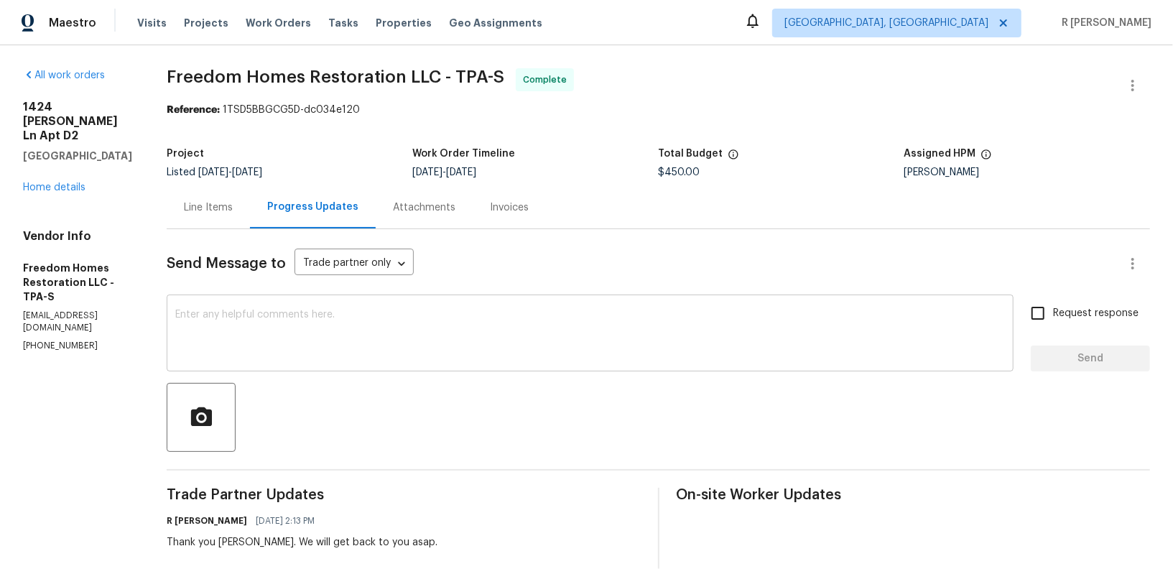
click at [609, 362] on div "x ​" at bounding box center [590, 334] width 847 height 73
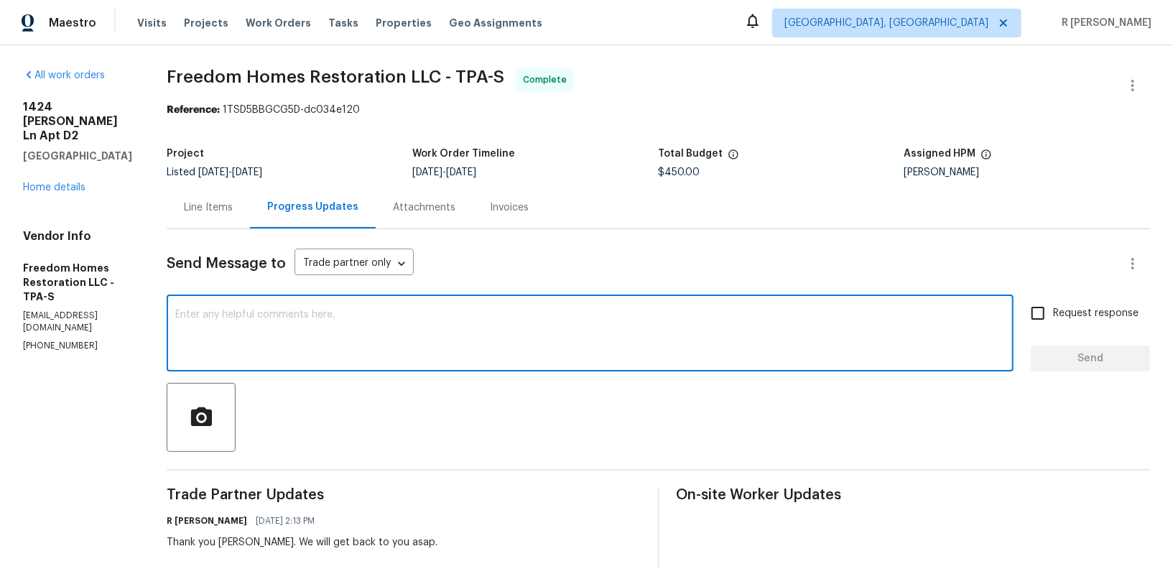
paste textarea "Final cost updated and work order approved. Kindly upload the detailed invoice.…"
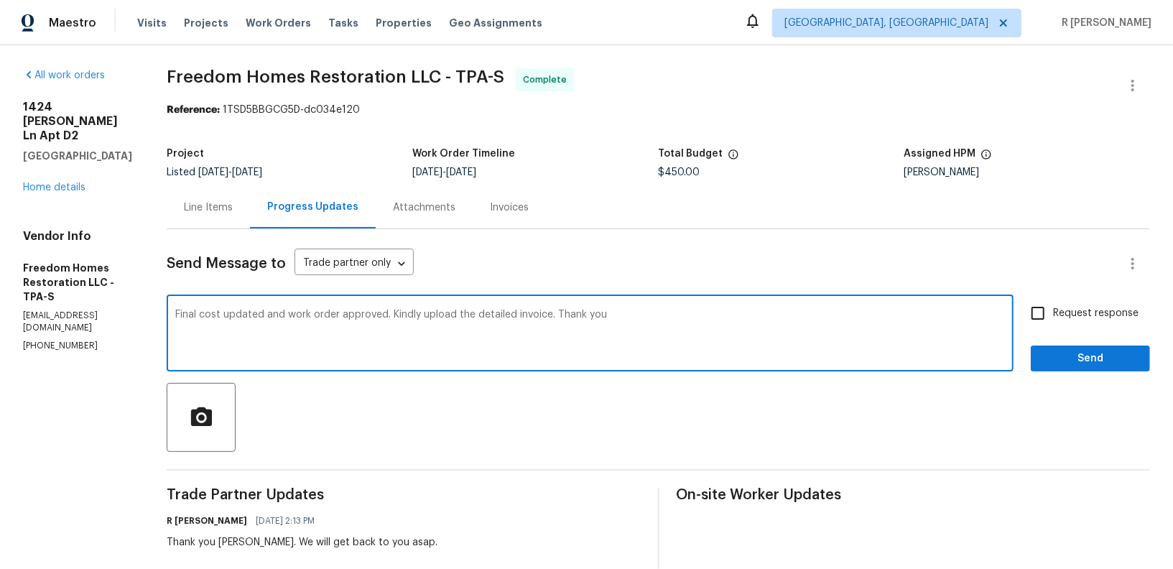
type textarea "Final cost updated and work order approved. Kindly upload the detailed invoice.…"
click at [1100, 364] on span "Send" at bounding box center [1090, 359] width 96 height 18
